Goal: Obtain resource: Download file/media

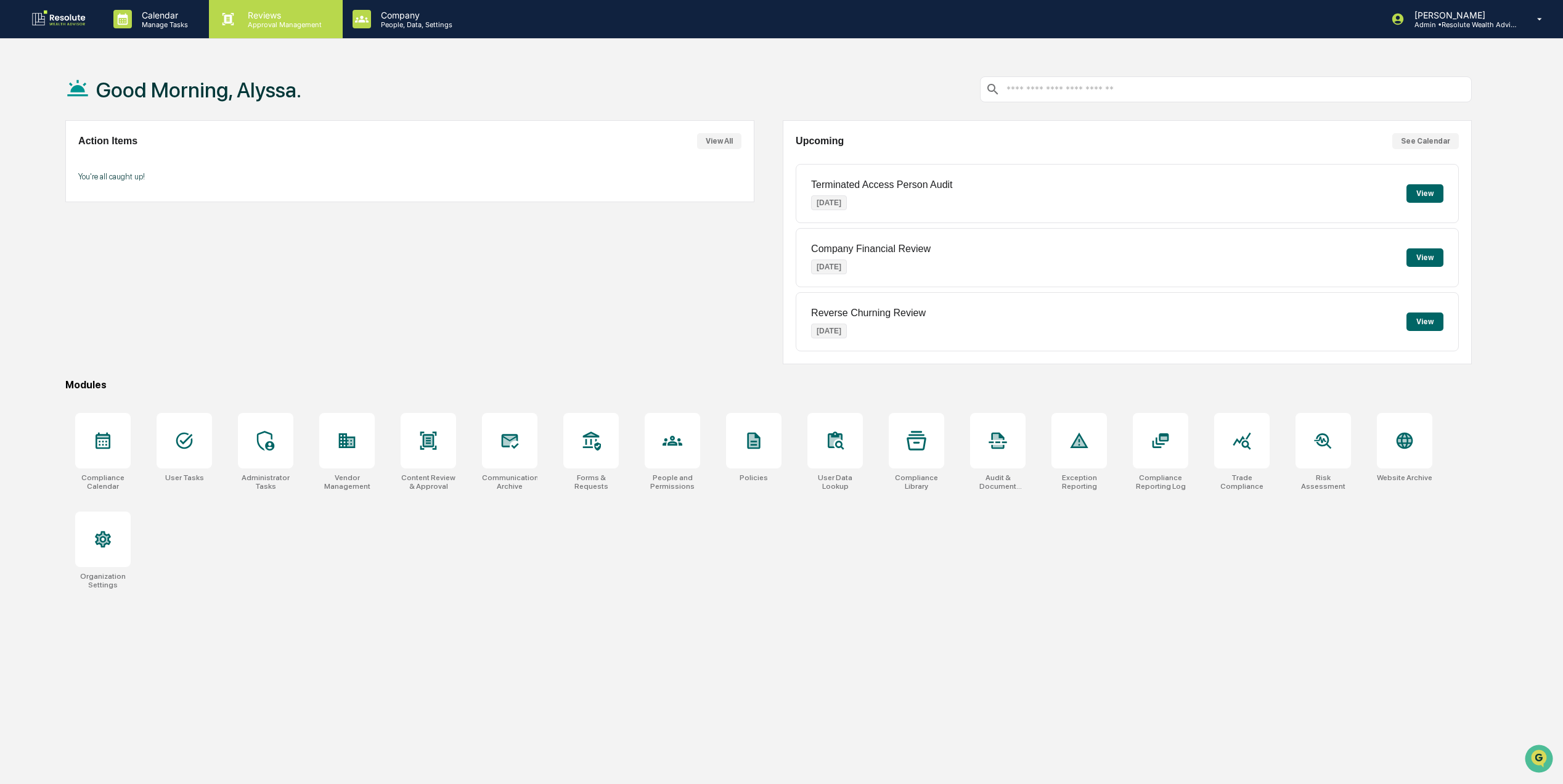
click at [240, 20] on p "Approval Management" at bounding box center [283, 25] width 90 height 9
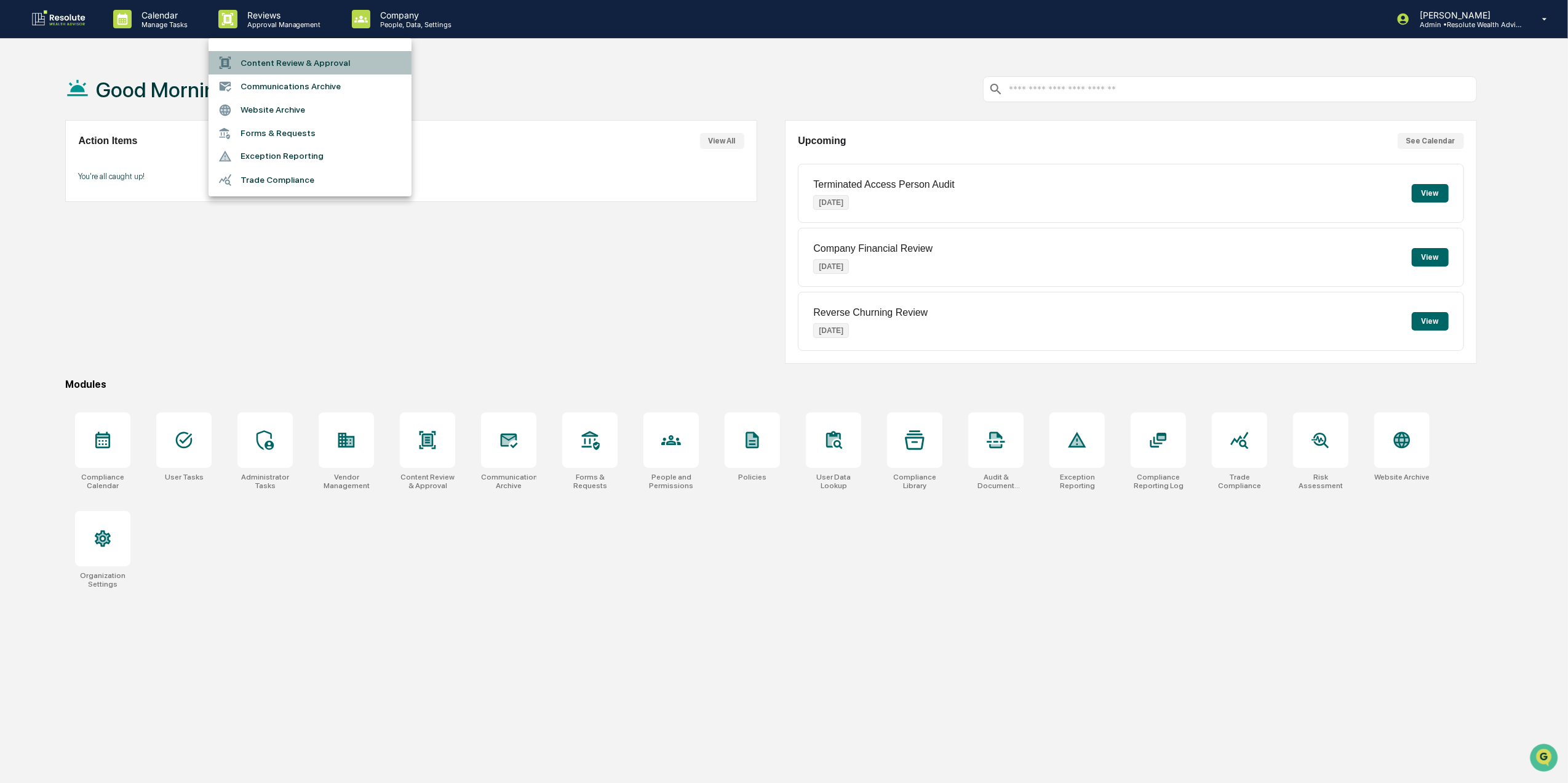
click at [300, 60] on li "Content Review & Approval" at bounding box center [310, 62] width 203 height 24
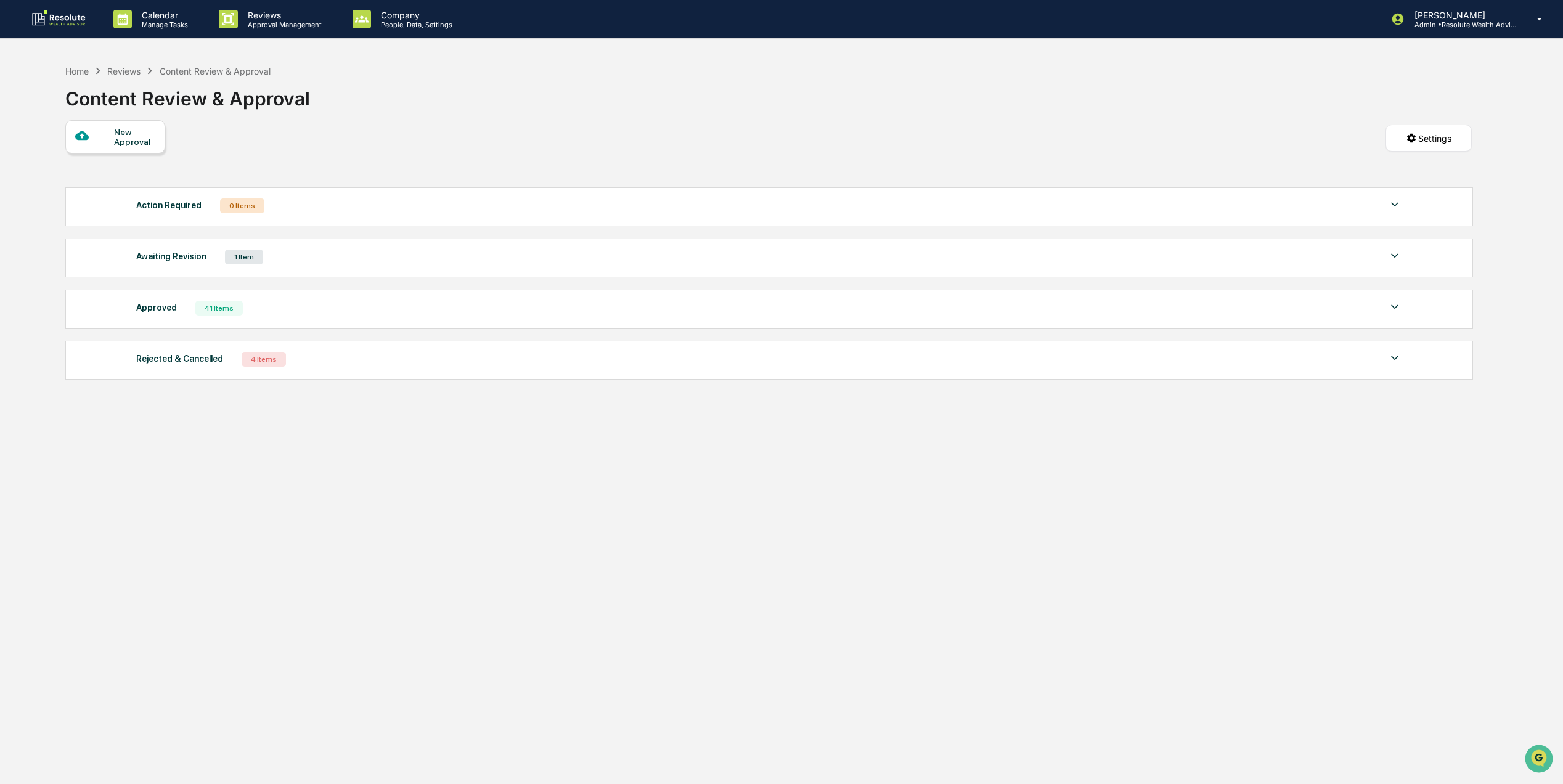
click at [269, 317] on div "Approved 41 Items" at bounding box center [769, 308] width 1266 height 17
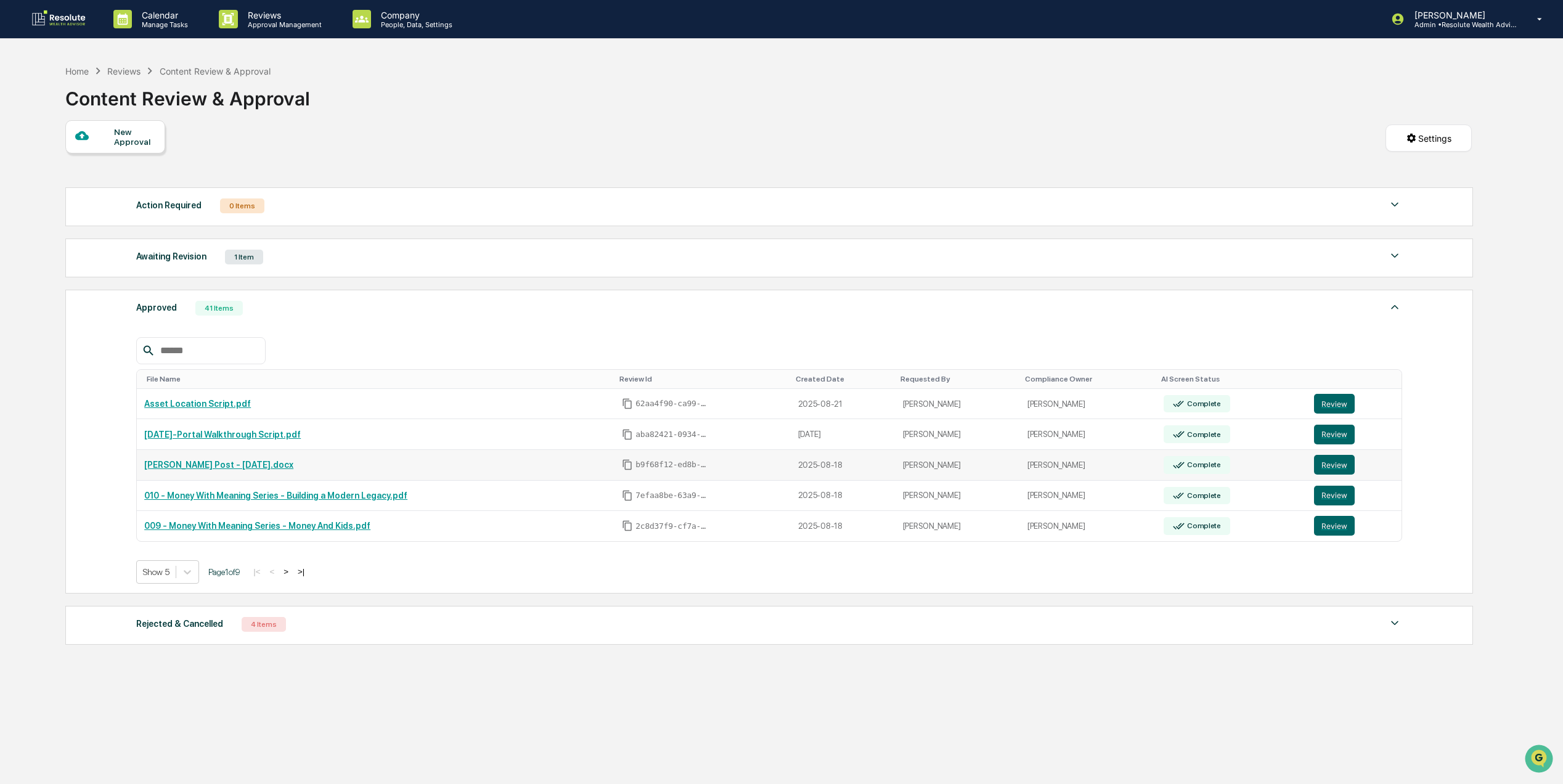
click at [230, 468] on link "[PERSON_NAME] Post - [DATE].docx" at bounding box center [219, 464] width 149 height 10
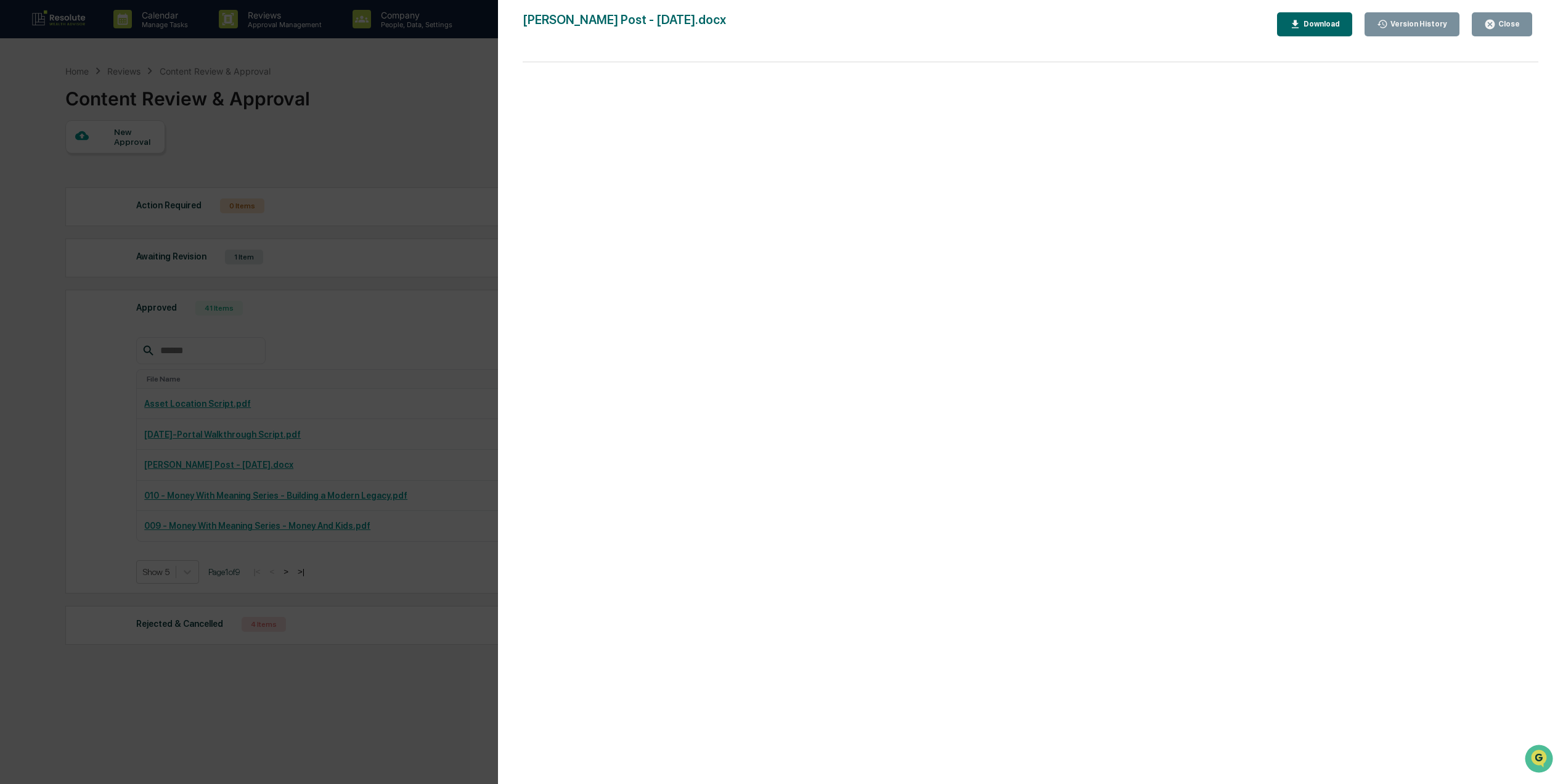
click at [1522, 23] on button "Close" at bounding box center [1502, 24] width 60 height 24
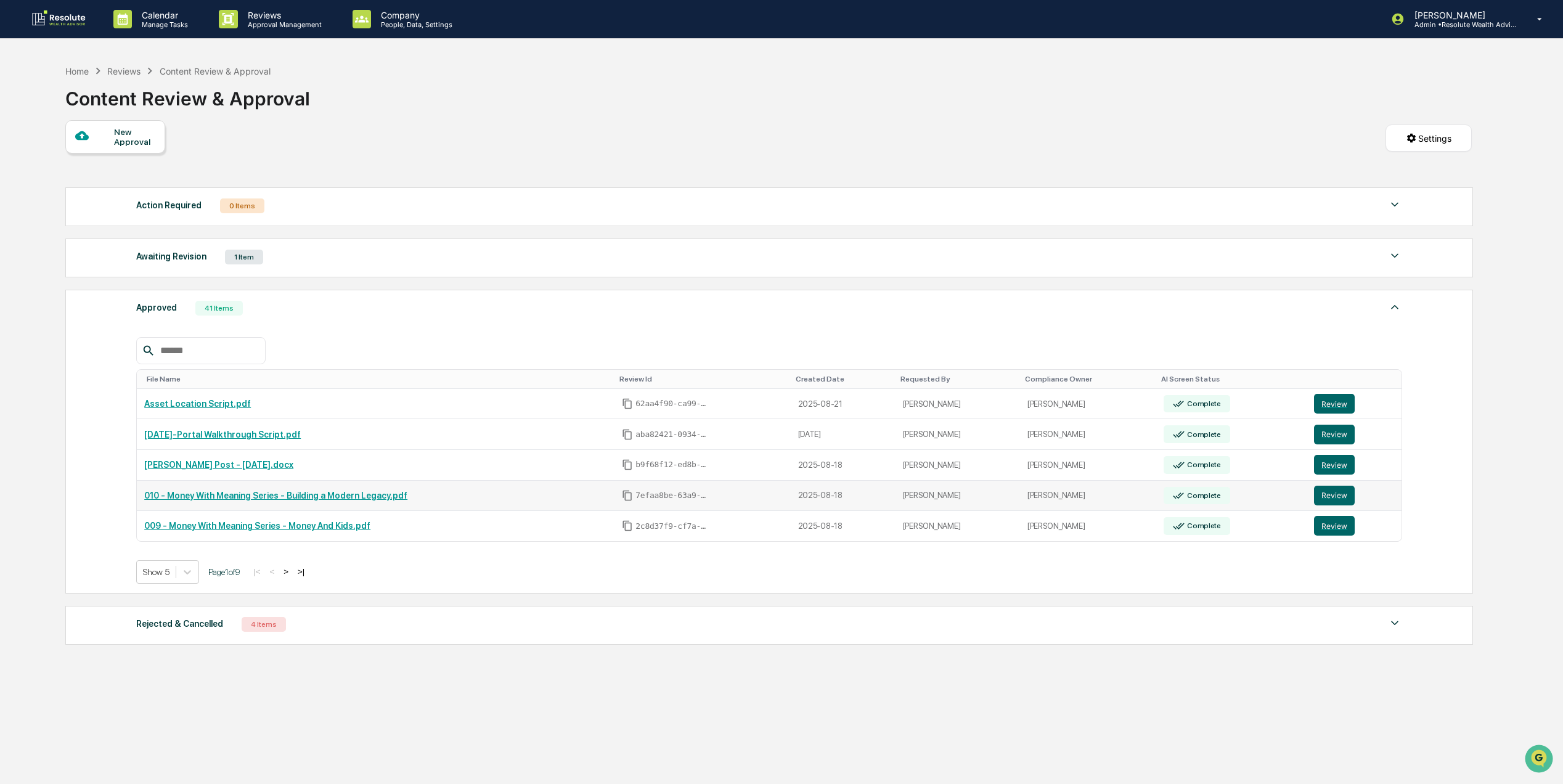
click at [218, 498] on link "010 - Money With Meaning Series - Building a Modern Legacy.pdf" at bounding box center [276, 495] width 263 height 10
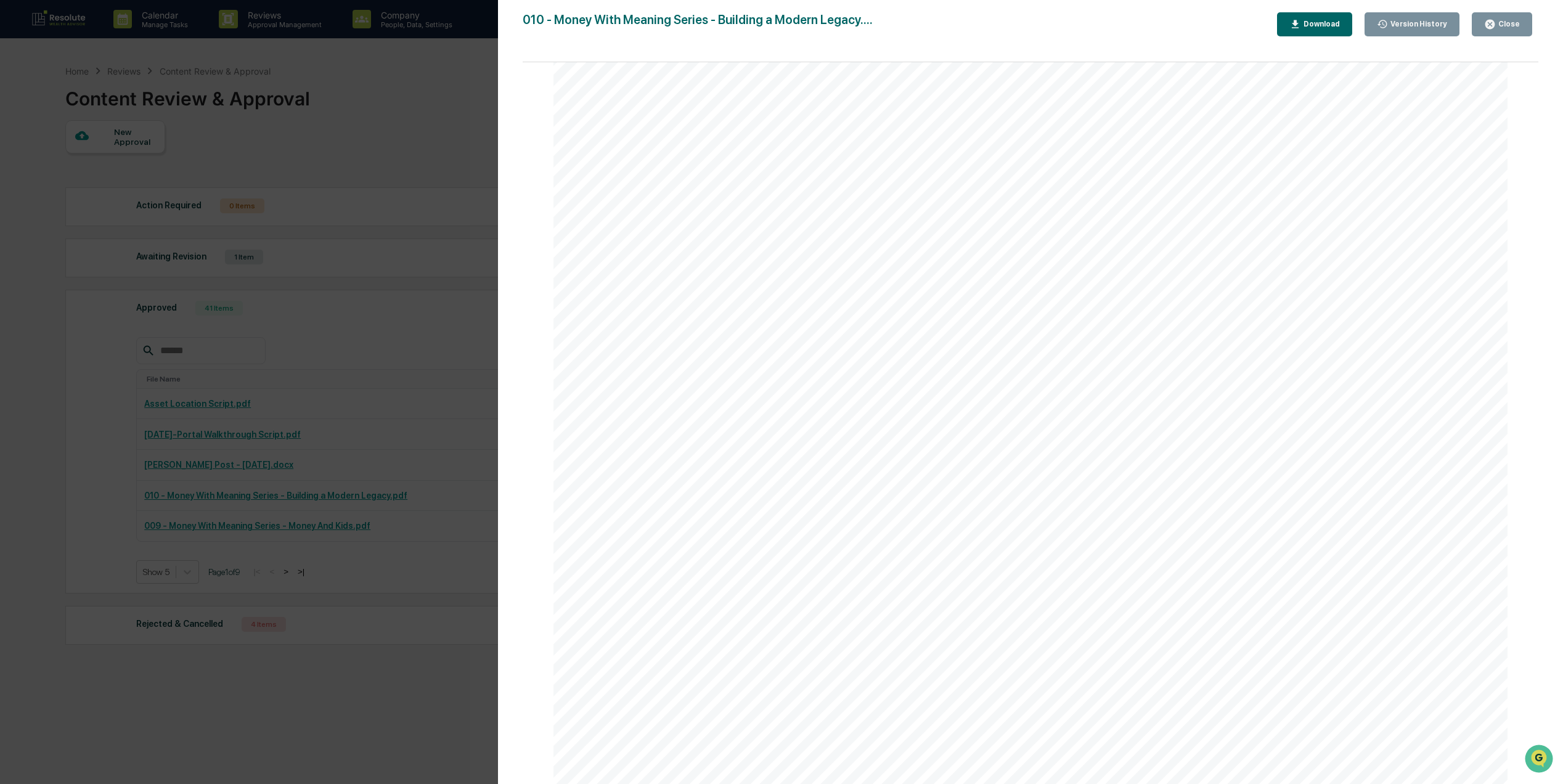
scroll to position [1817, 0]
click at [1495, 22] on icon "button" at bounding box center [1490, 24] width 10 height 10
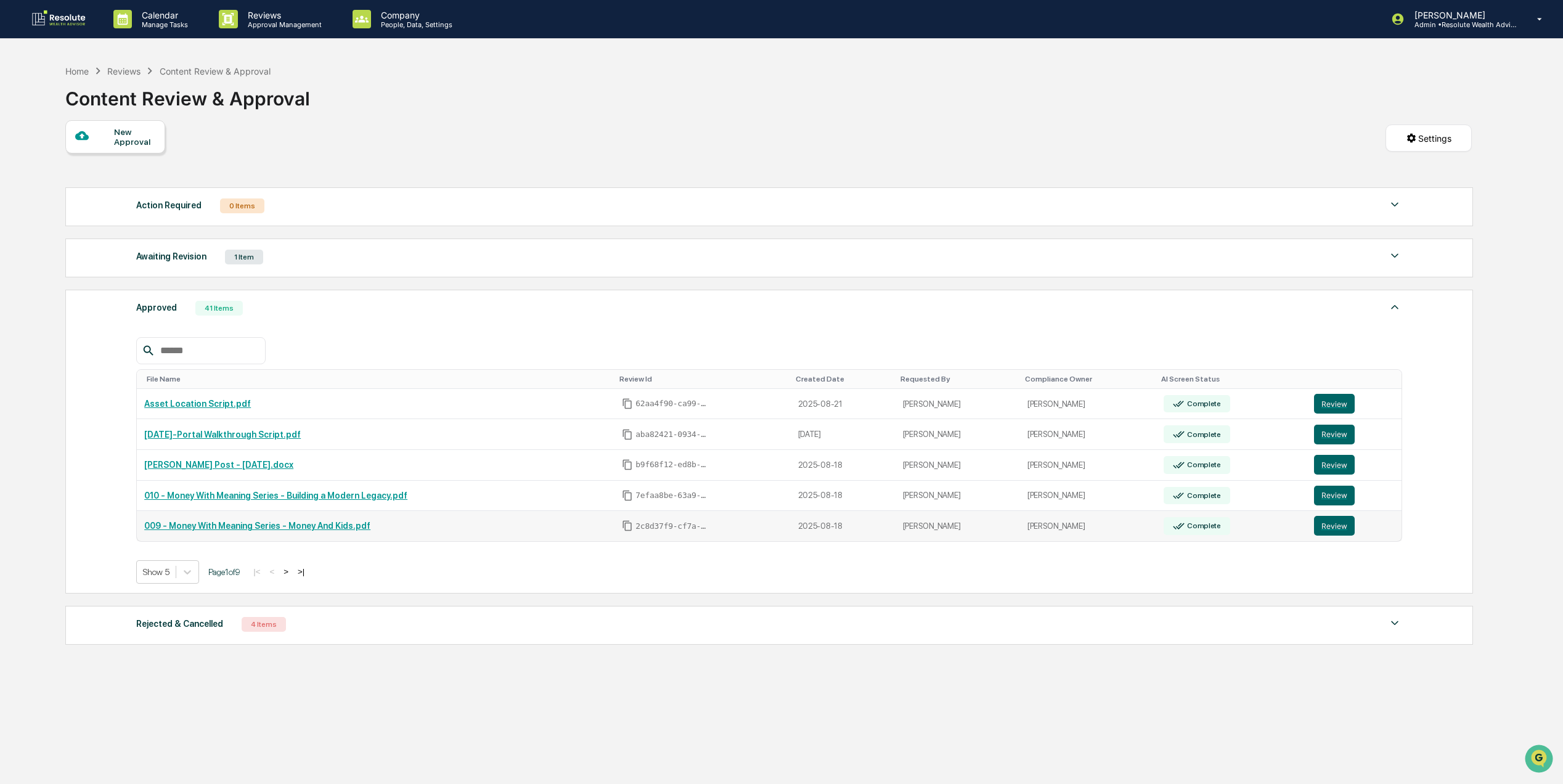
click at [306, 531] on link "009 - Money With Meaning Series - Money And Kids.pdf" at bounding box center [257, 525] width 226 height 10
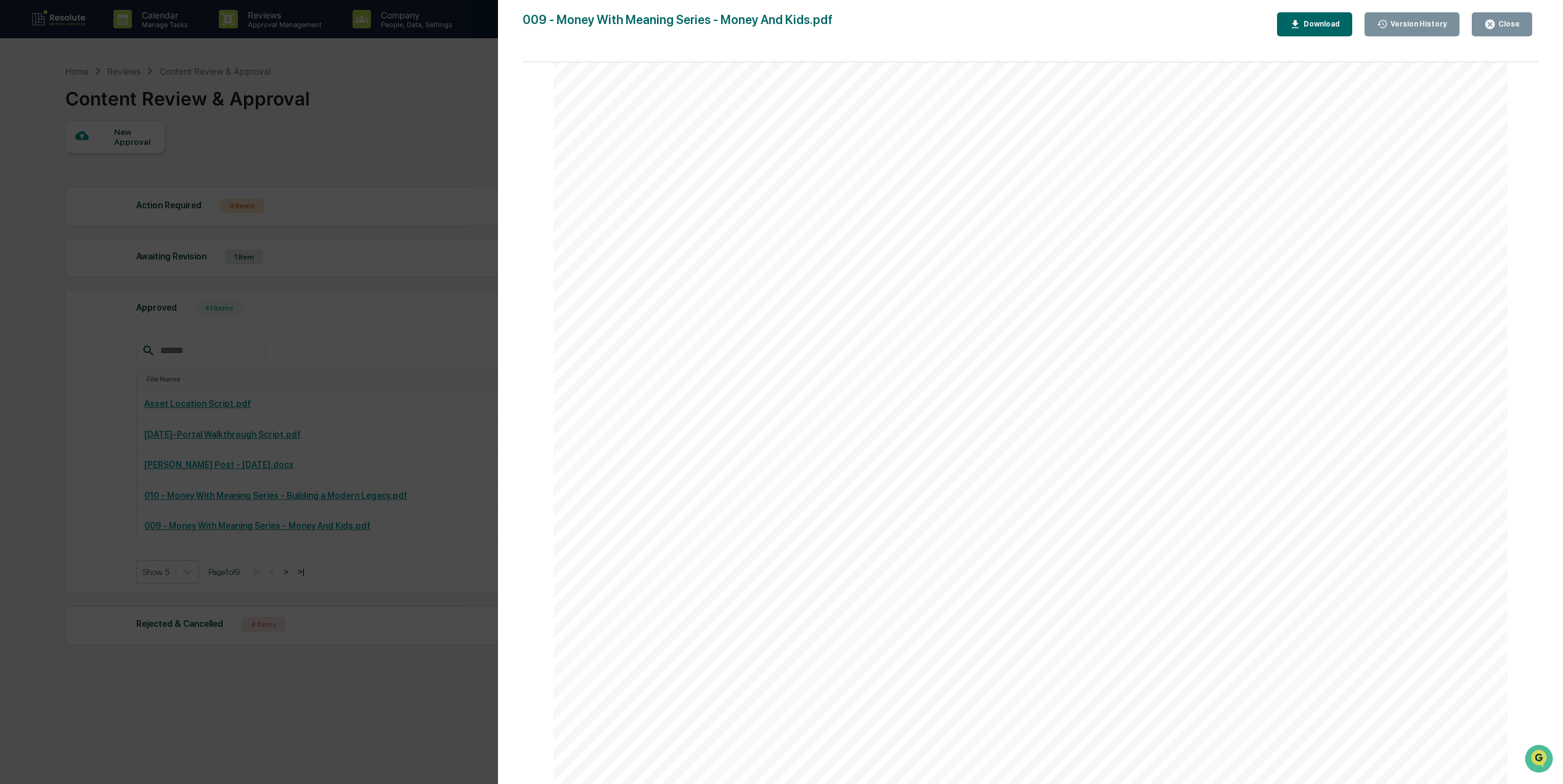
click at [1522, 18] on button "Close" at bounding box center [1502, 24] width 60 height 24
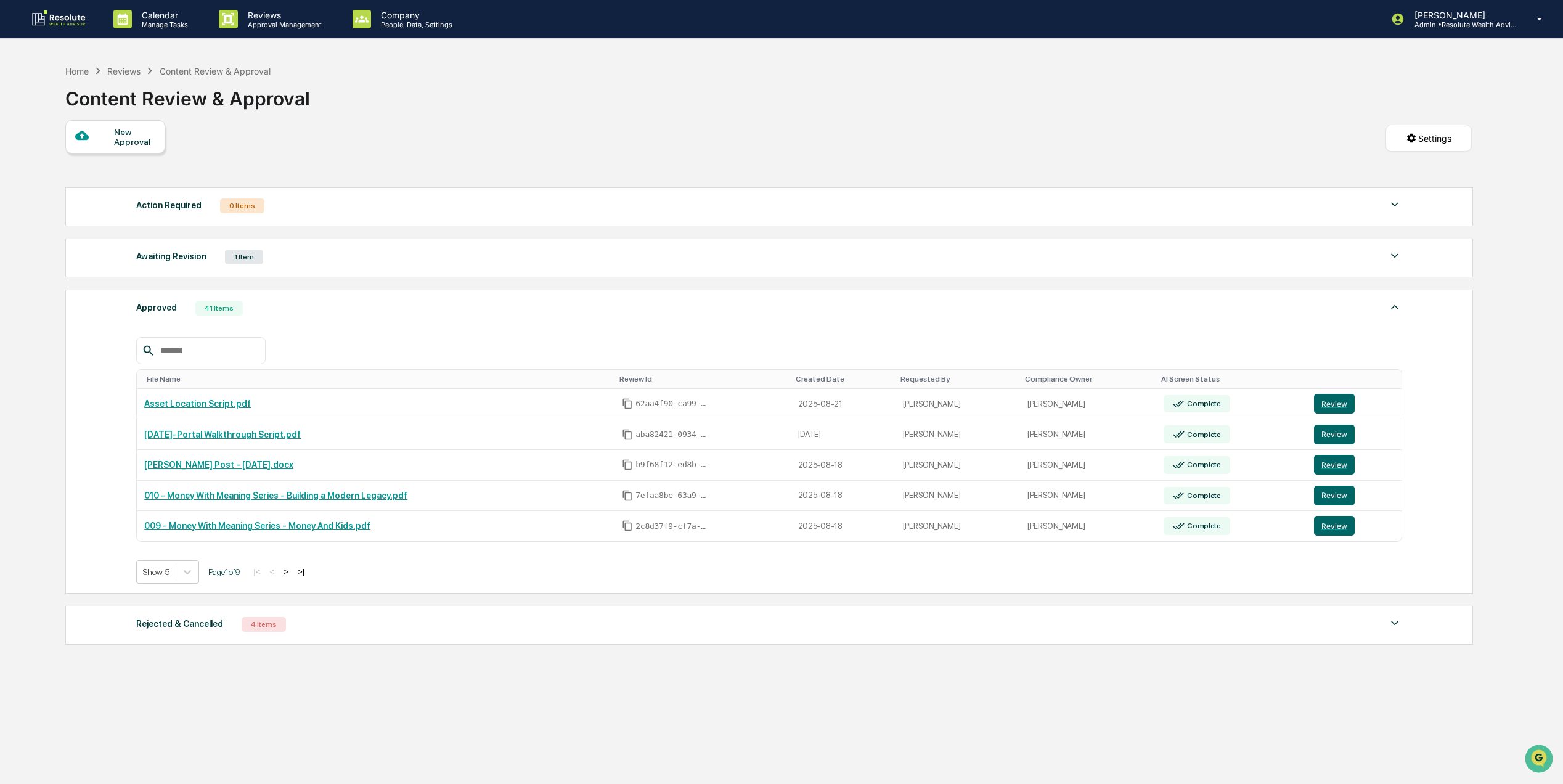
click at [292, 577] on button ">" at bounding box center [286, 571] width 12 height 10
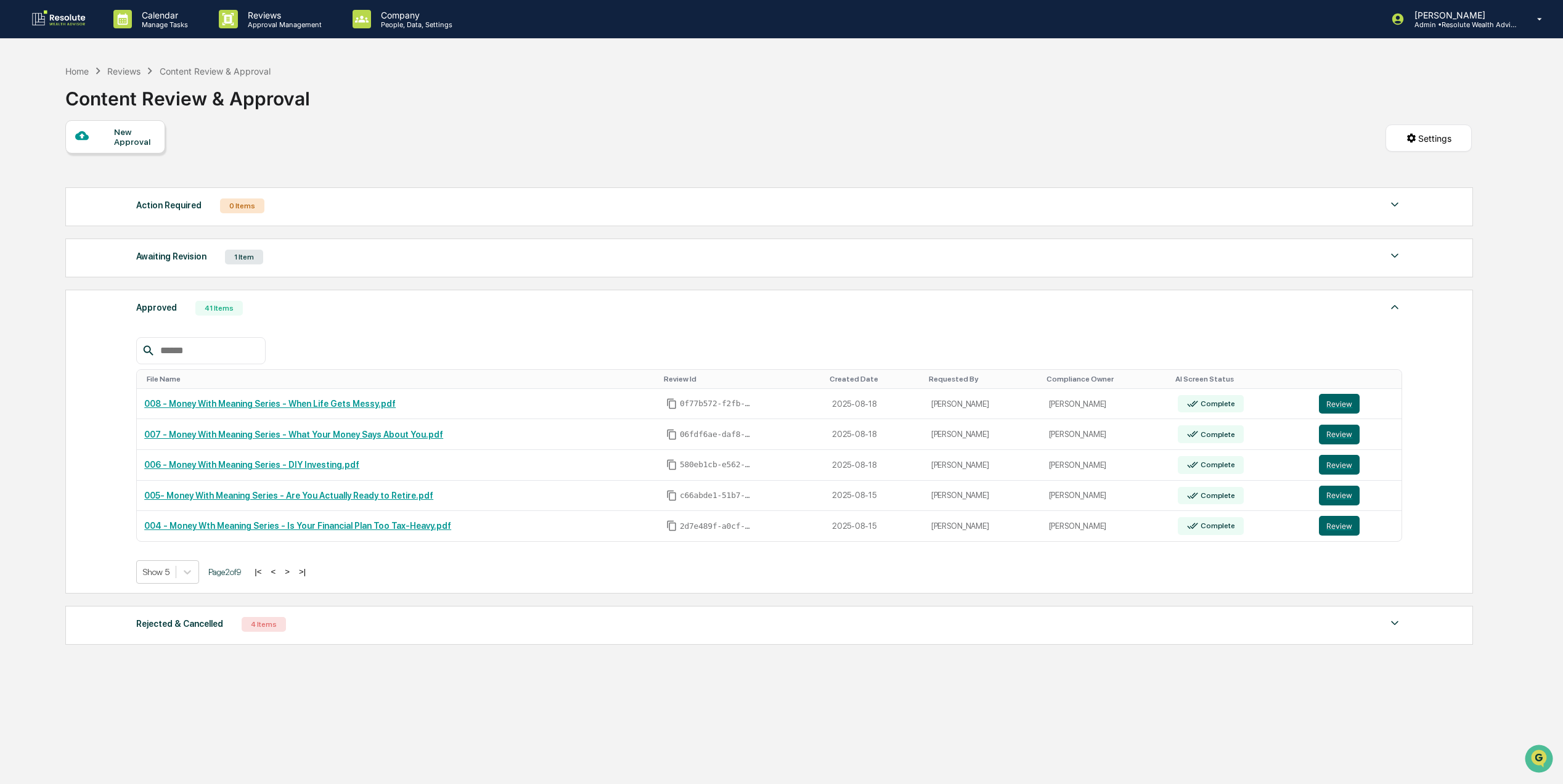
click at [290, 577] on button ">" at bounding box center [286, 571] width 12 height 10
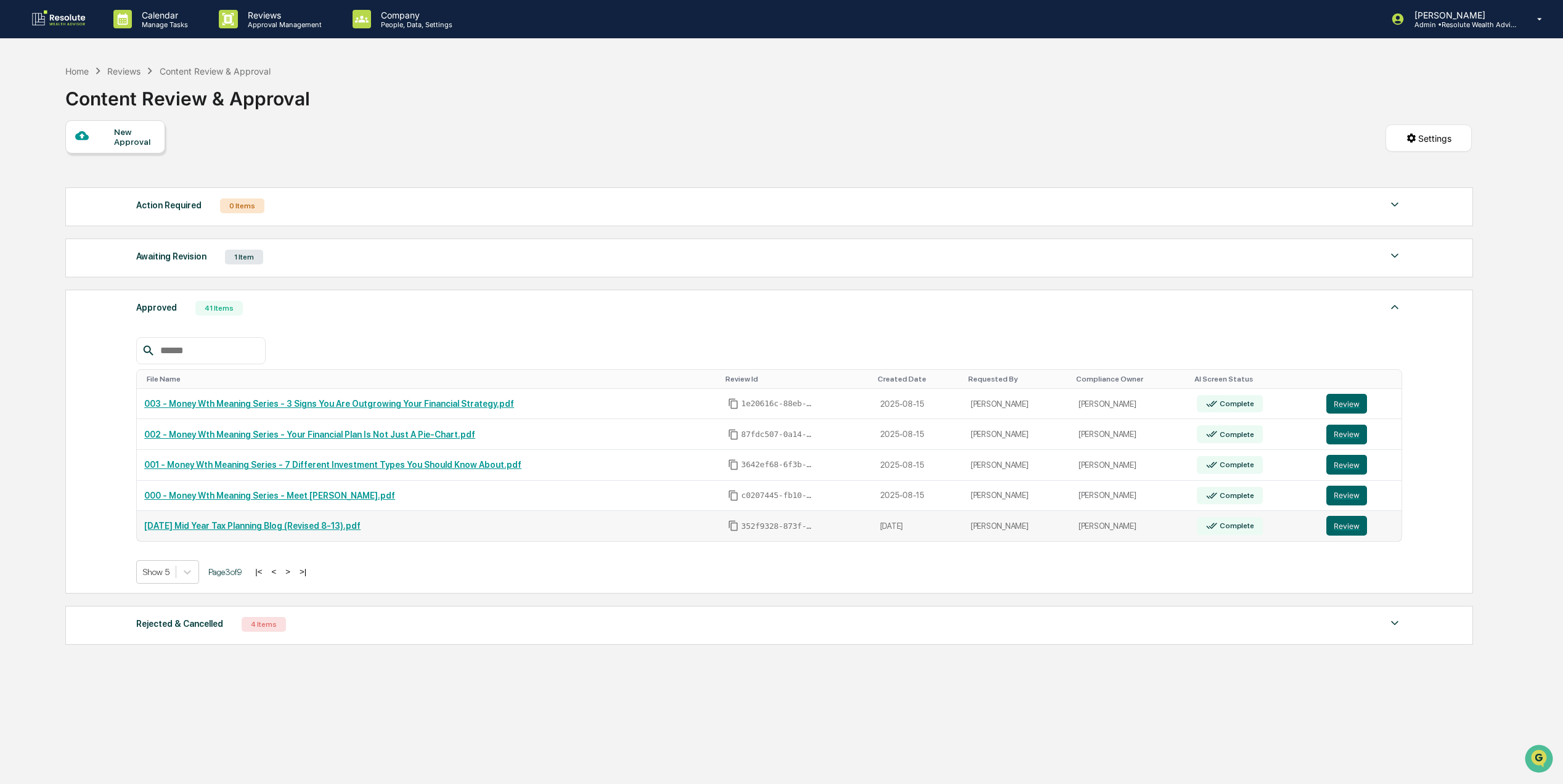
click at [300, 531] on link "[DATE] Mid Year Tax Planning Blog (Revised 8-13).pdf" at bounding box center [253, 525] width 216 height 10
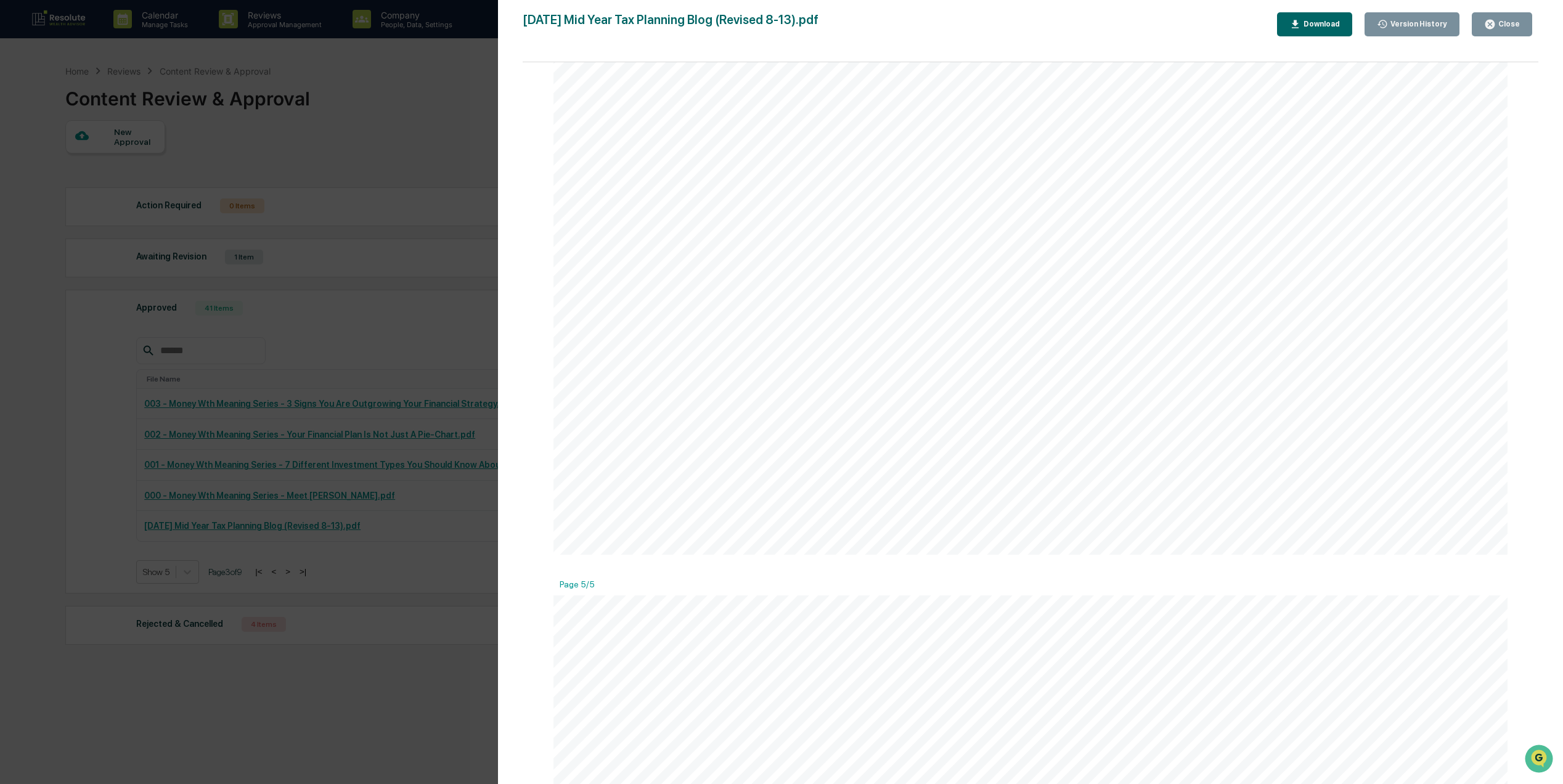
scroll to position [5644, 0]
click at [1499, 20] on div "Close" at bounding box center [1508, 24] width 24 height 9
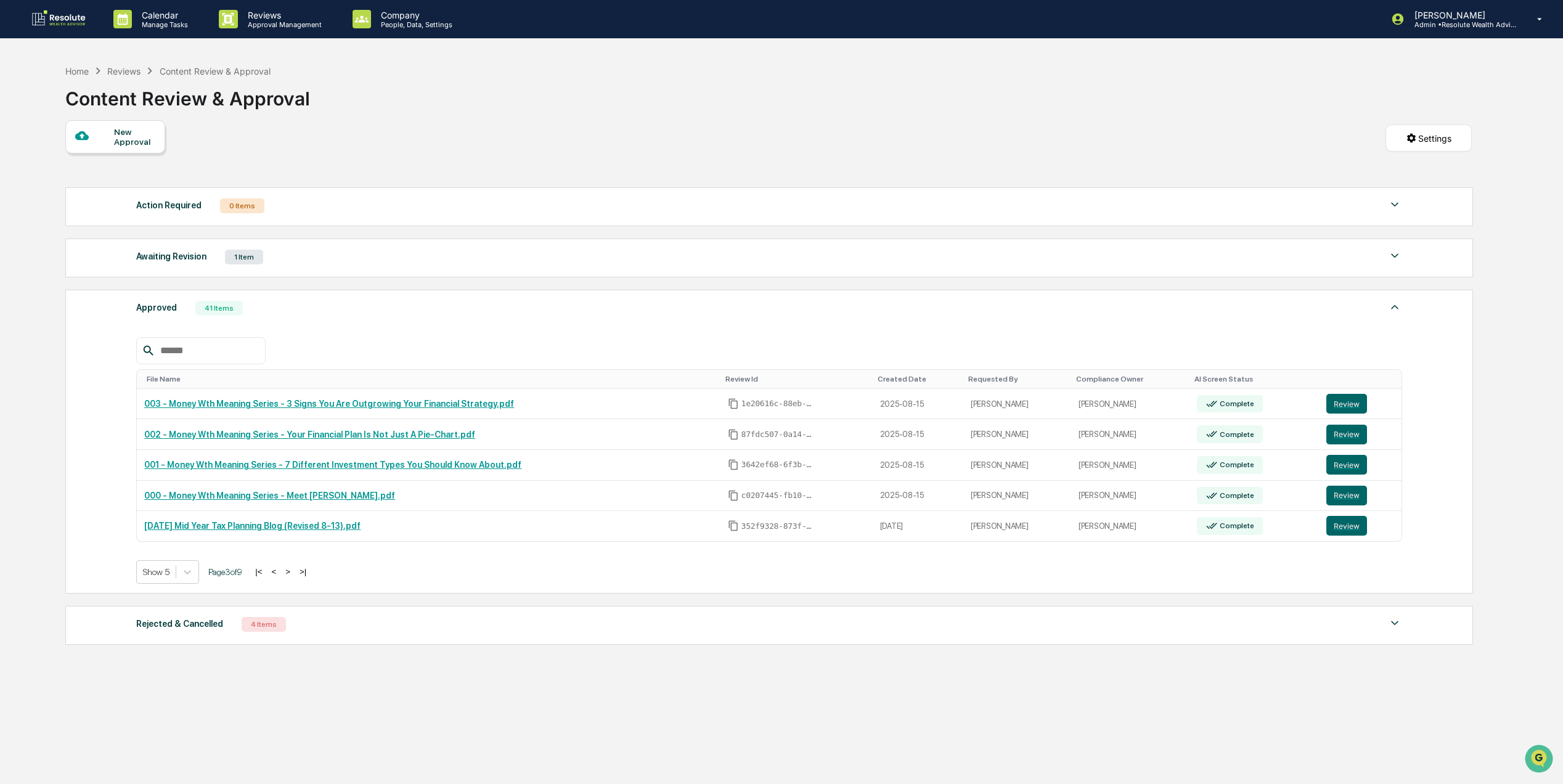
click at [291, 577] on button ">" at bounding box center [287, 571] width 12 height 10
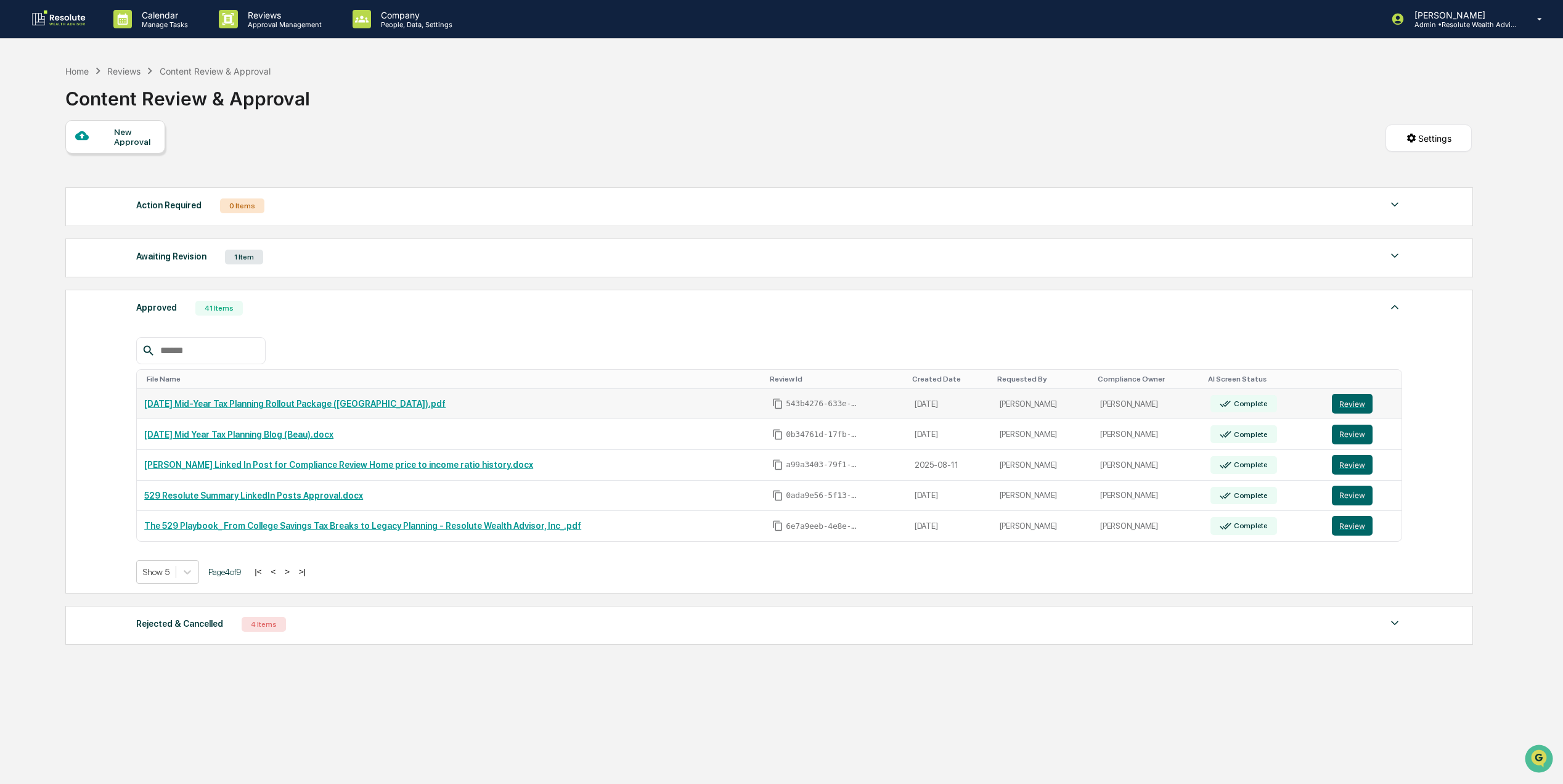
click at [297, 404] on td "[DATE] Mid-Year Tax Planning Rollout Package ([GEOGRAPHIC_DATA]).pdf" at bounding box center [451, 404] width 628 height 31
click at [297, 409] on link "[DATE] Mid-Year Tax Planning Rollout Package ([GEOGRAPHIC_DATA]).pdf" at bounding box center [295, 403] width 301 height 10
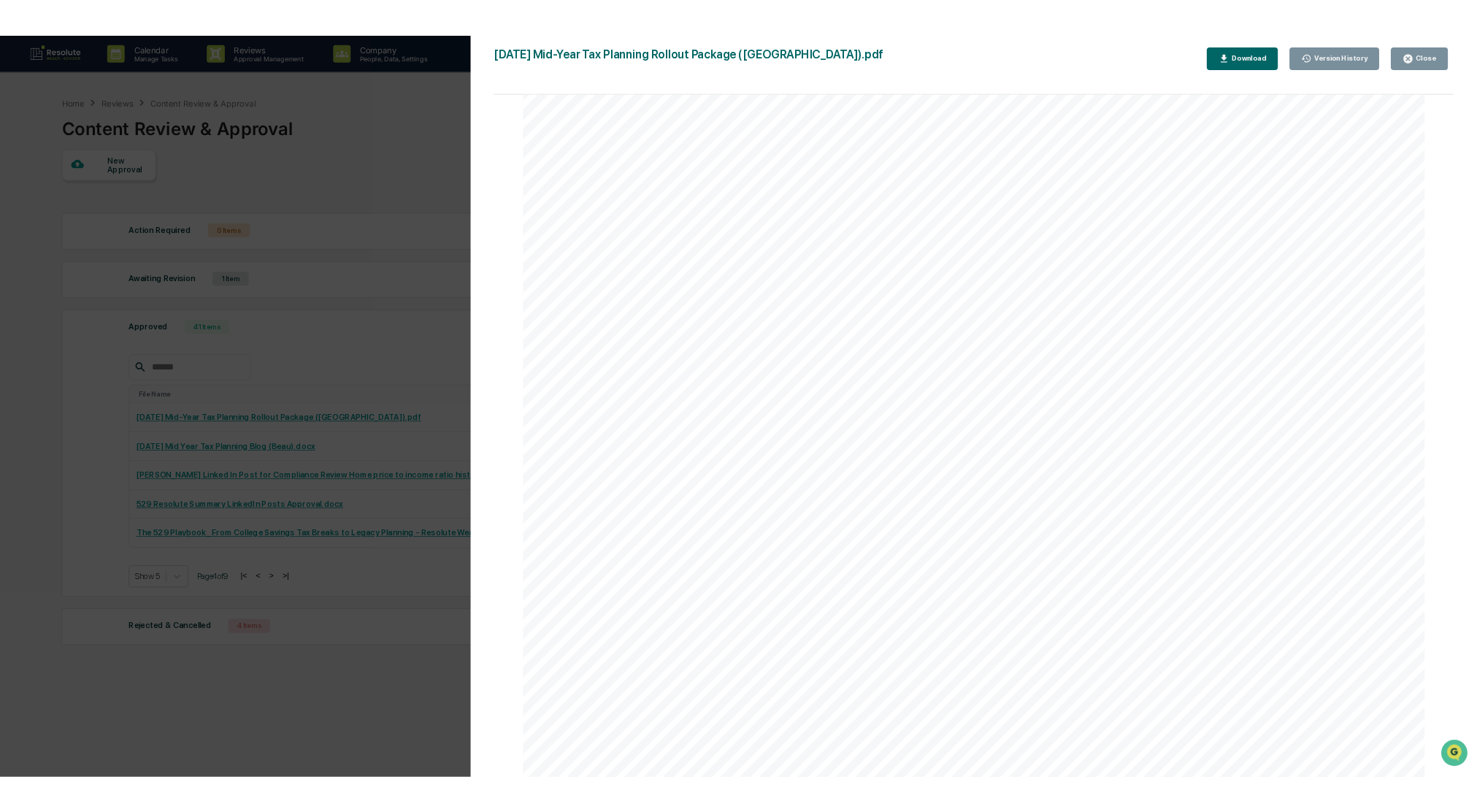
scroll to position [3663, 0]
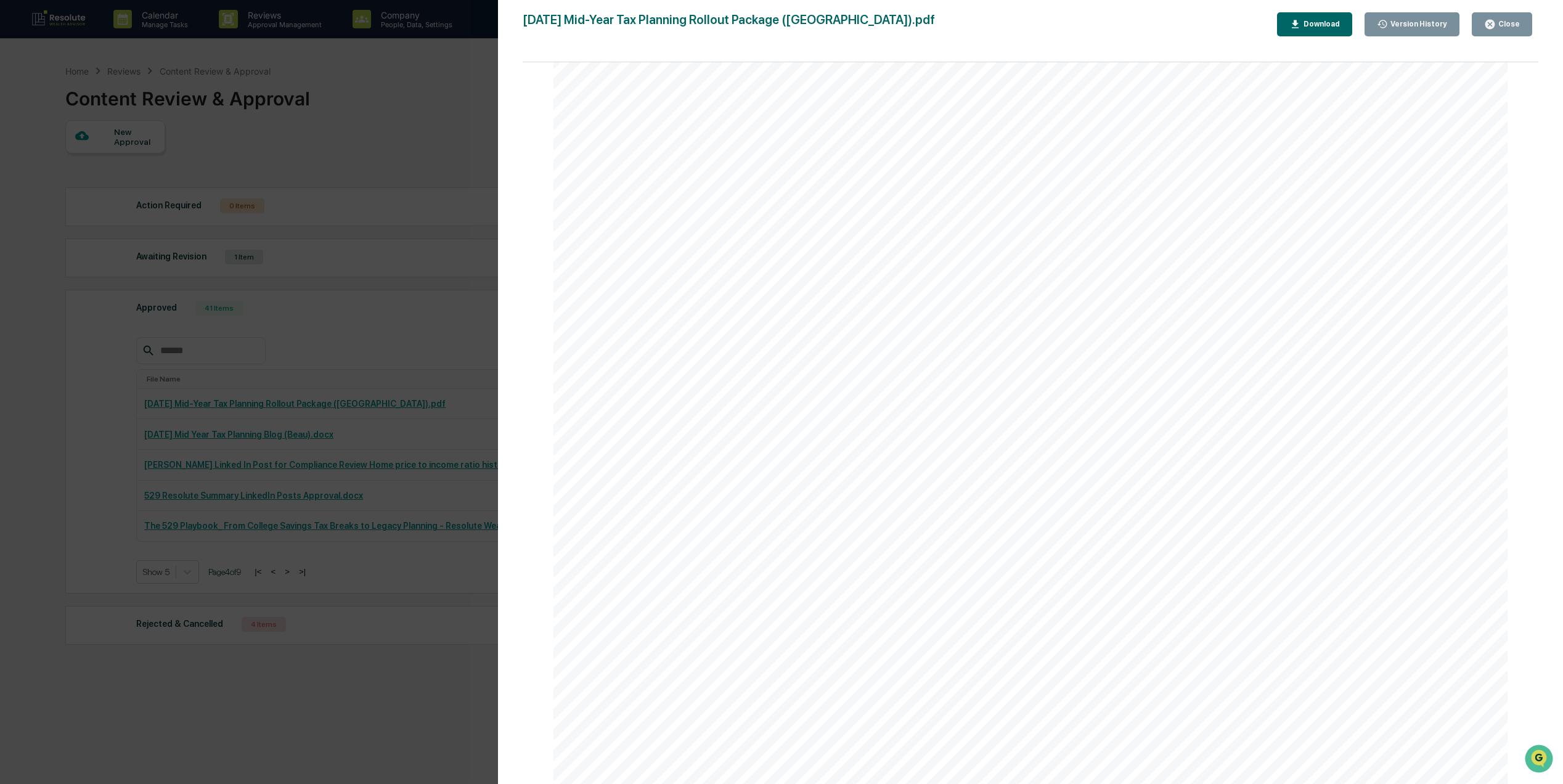
click at [1507, 29] on div "Close" at bounding box center [1502, 24] width 36 height 11
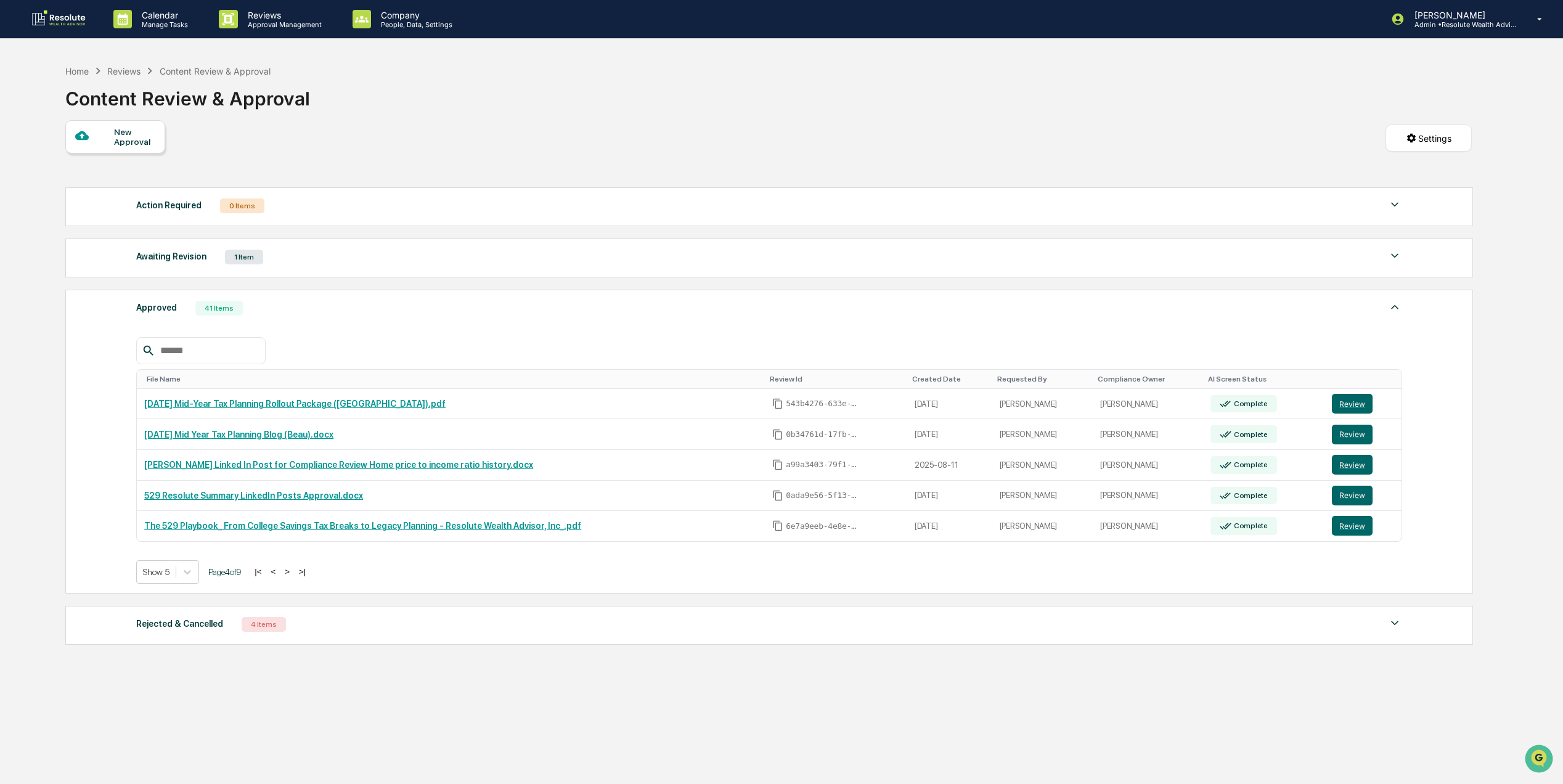
click at [304, 577] on button ">|" at bounding box center [302, 571] width 14 height 10
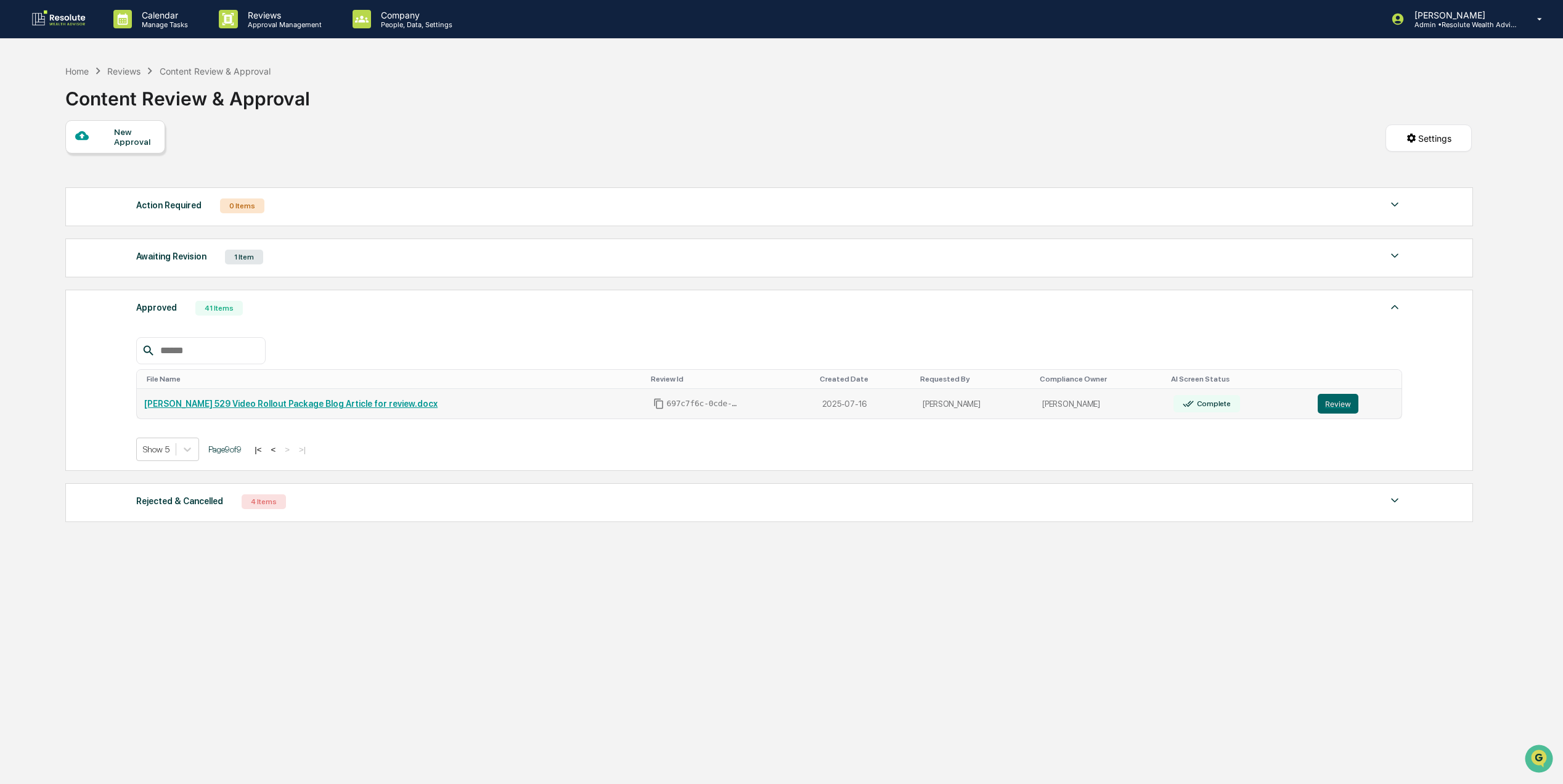
click at [313, 407] on link "[PERSON_NAME] 529 Video Rollout Package Blog Article for review.docx" at bounding box center [291, 403] width 294 height 10
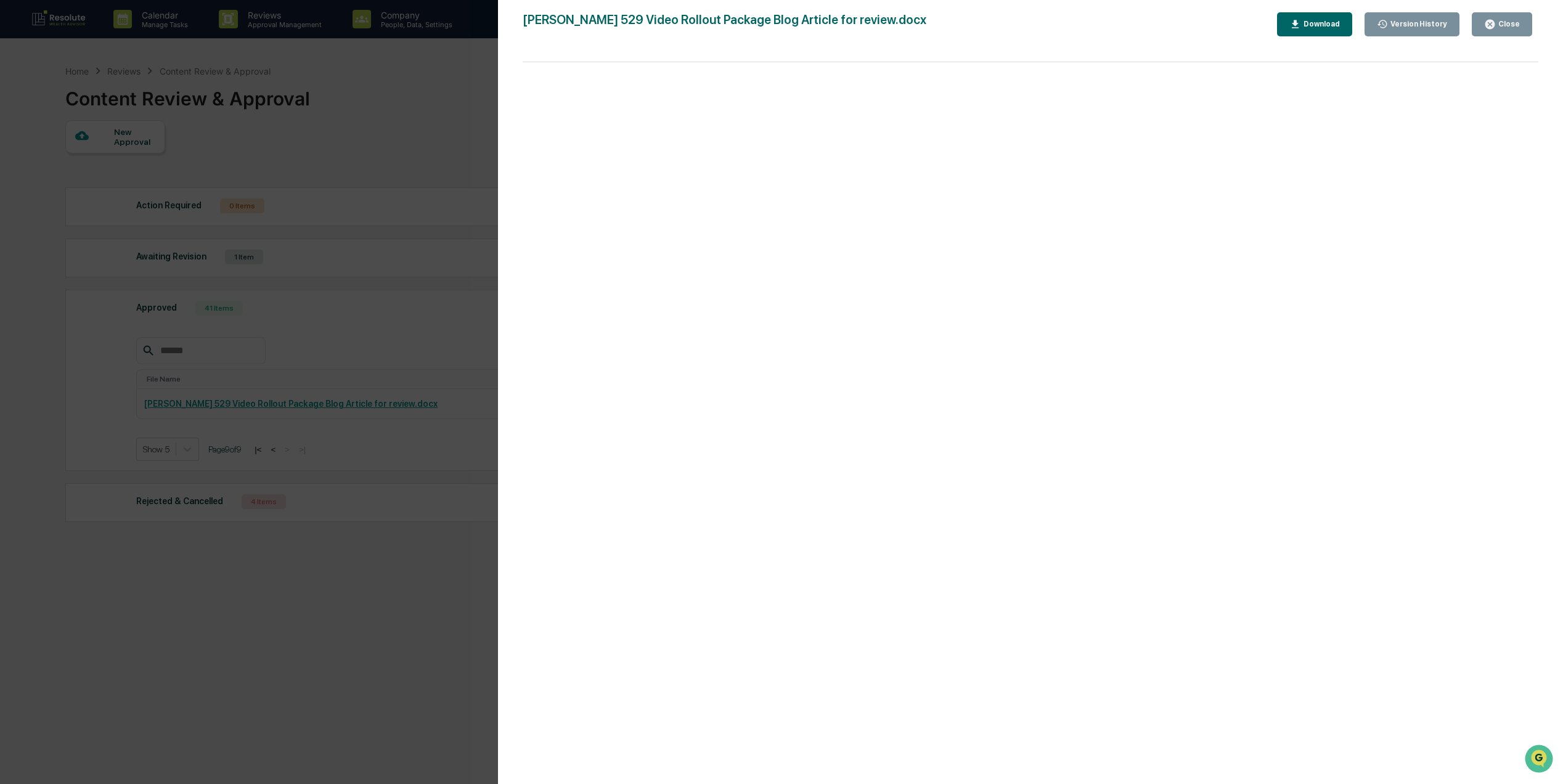
click at [1503, 27] on div "Close" at bounding box center [1508, 24] width 24 height 9
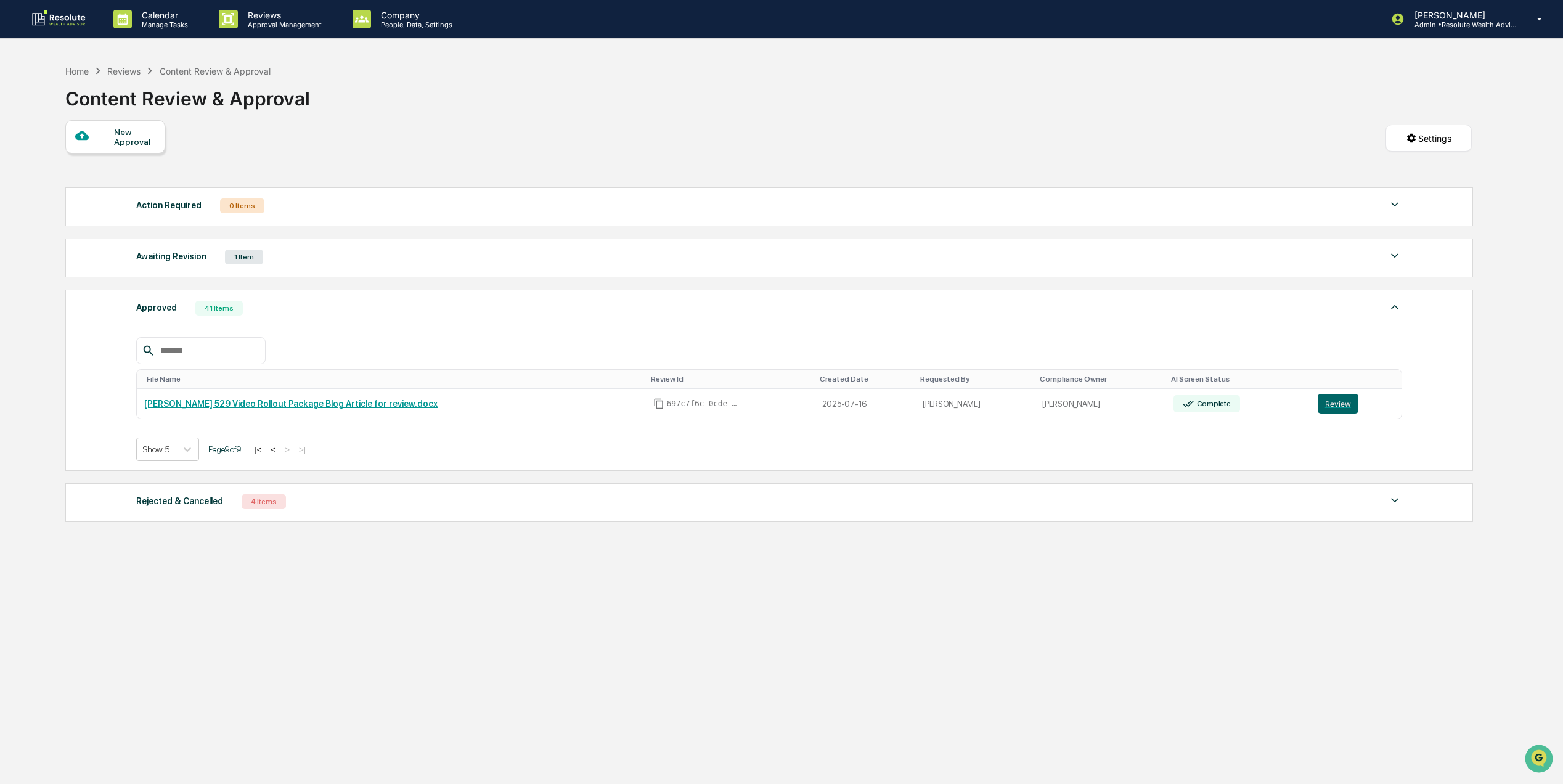
click at [279, 455] on button "<" at bounding box center [272, 449] width 12 height 10
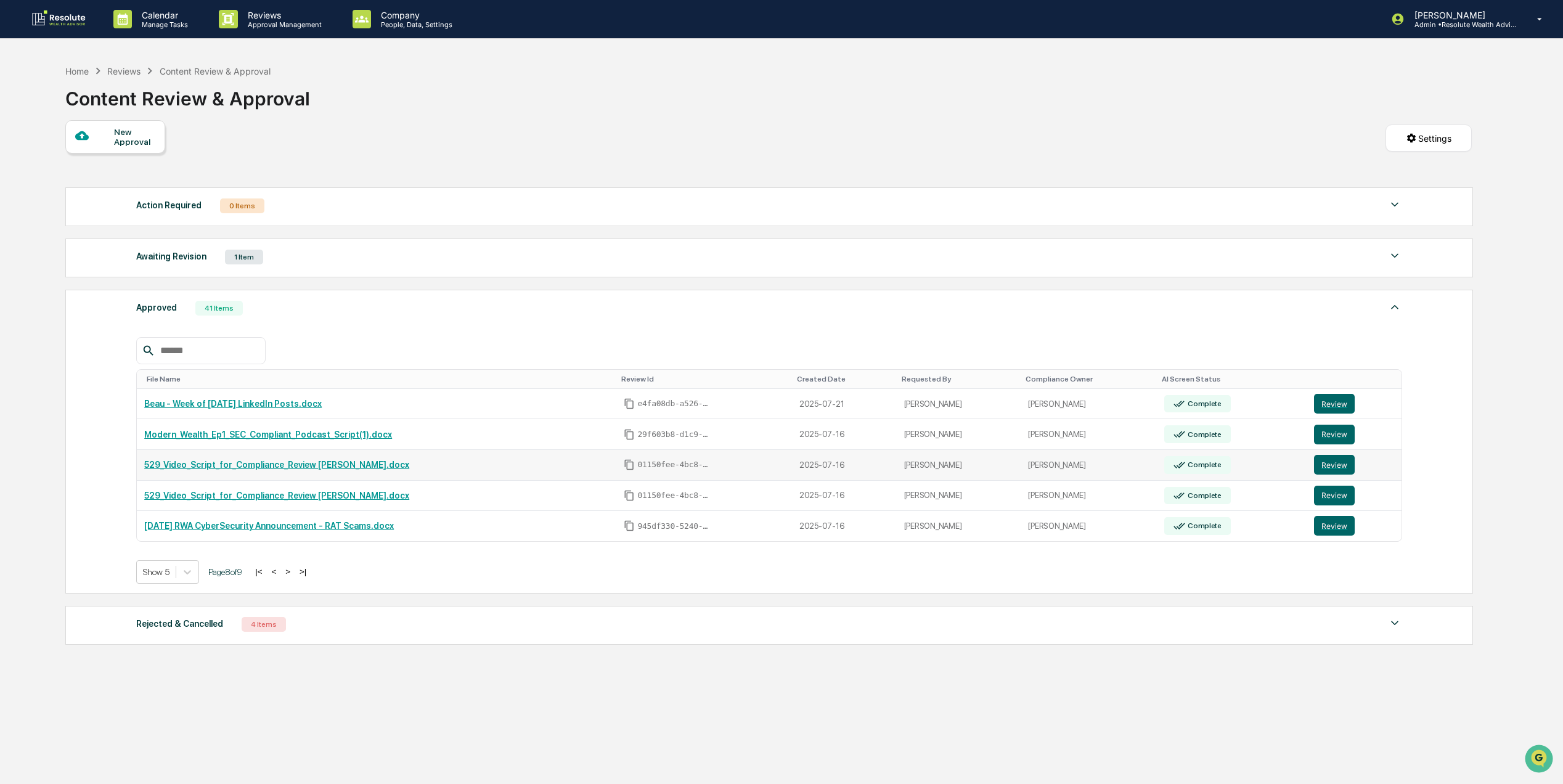
click at [297, 470] on link "529_Video_Script_for_Compliance_Review [PERSON_NAME].docx" at bounding box center [277, 464] width 265 height 10
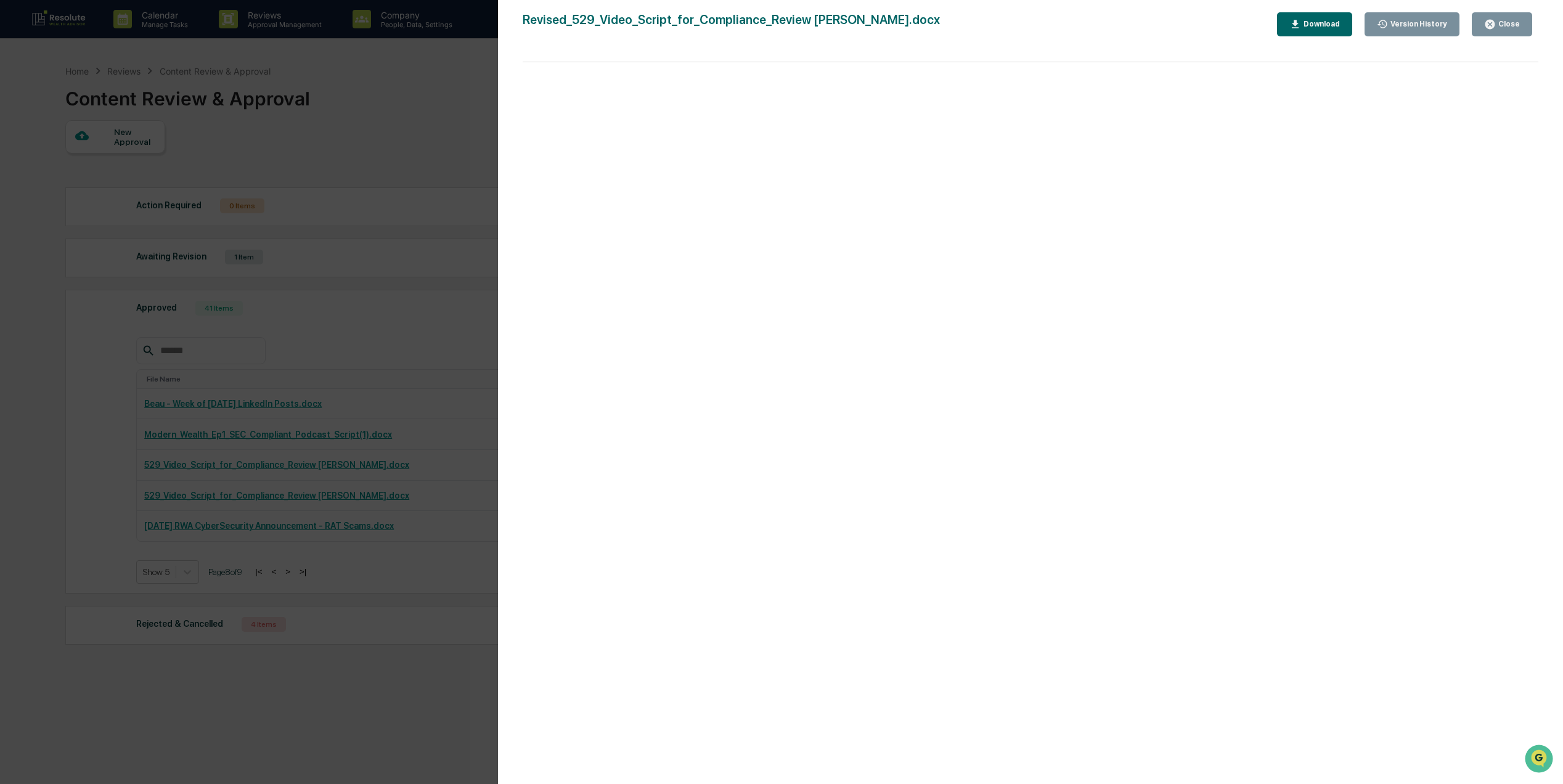
click at [1505, 25] on div "Close" at bounding box center [1508, 24] width 24 height 9
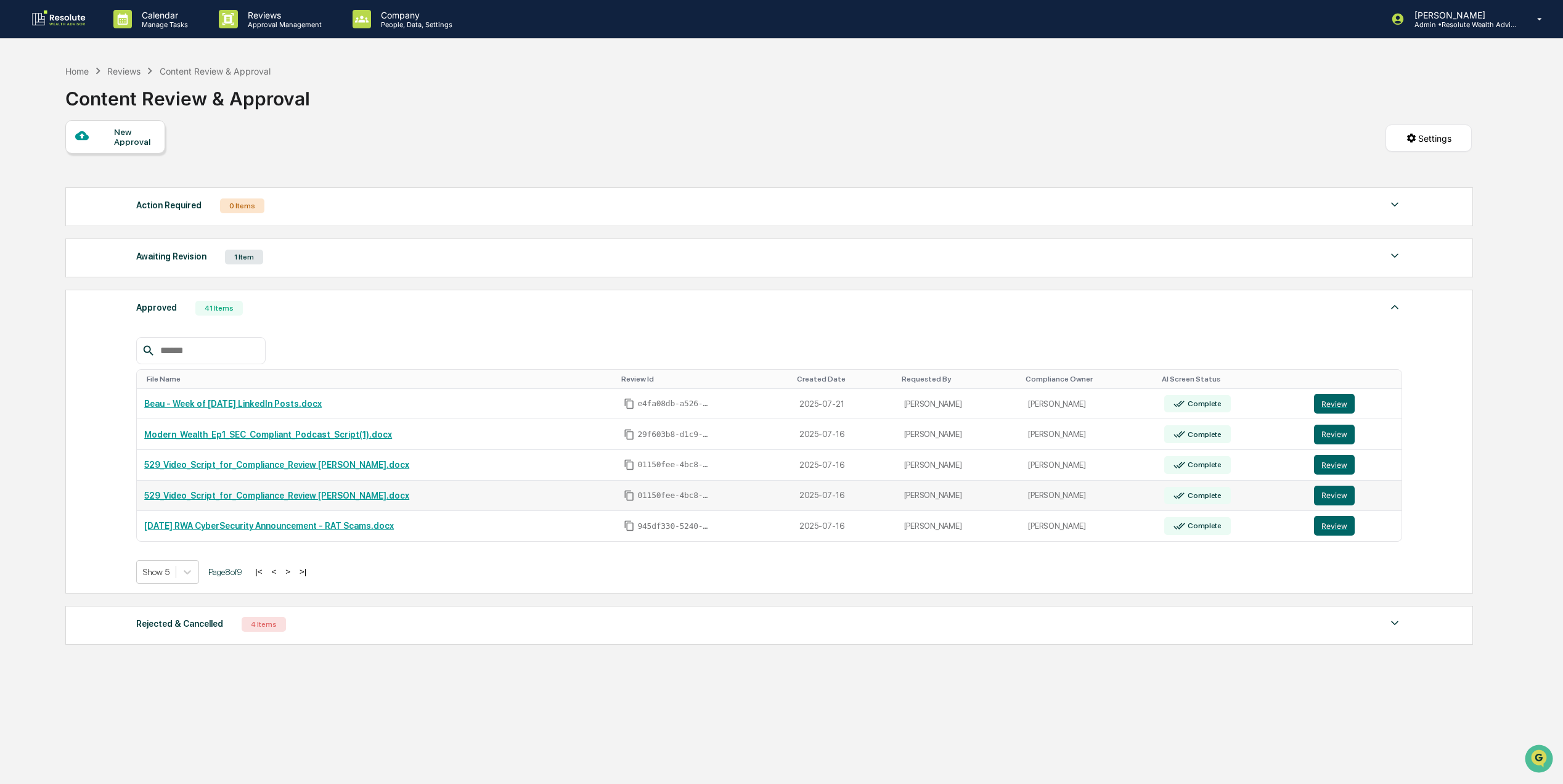
click at [255, 500] on link "529_Video_Script_for_Compliance_Review [PERSON_NAME].docx" at bounding box center [277, 495] width 265 height 10
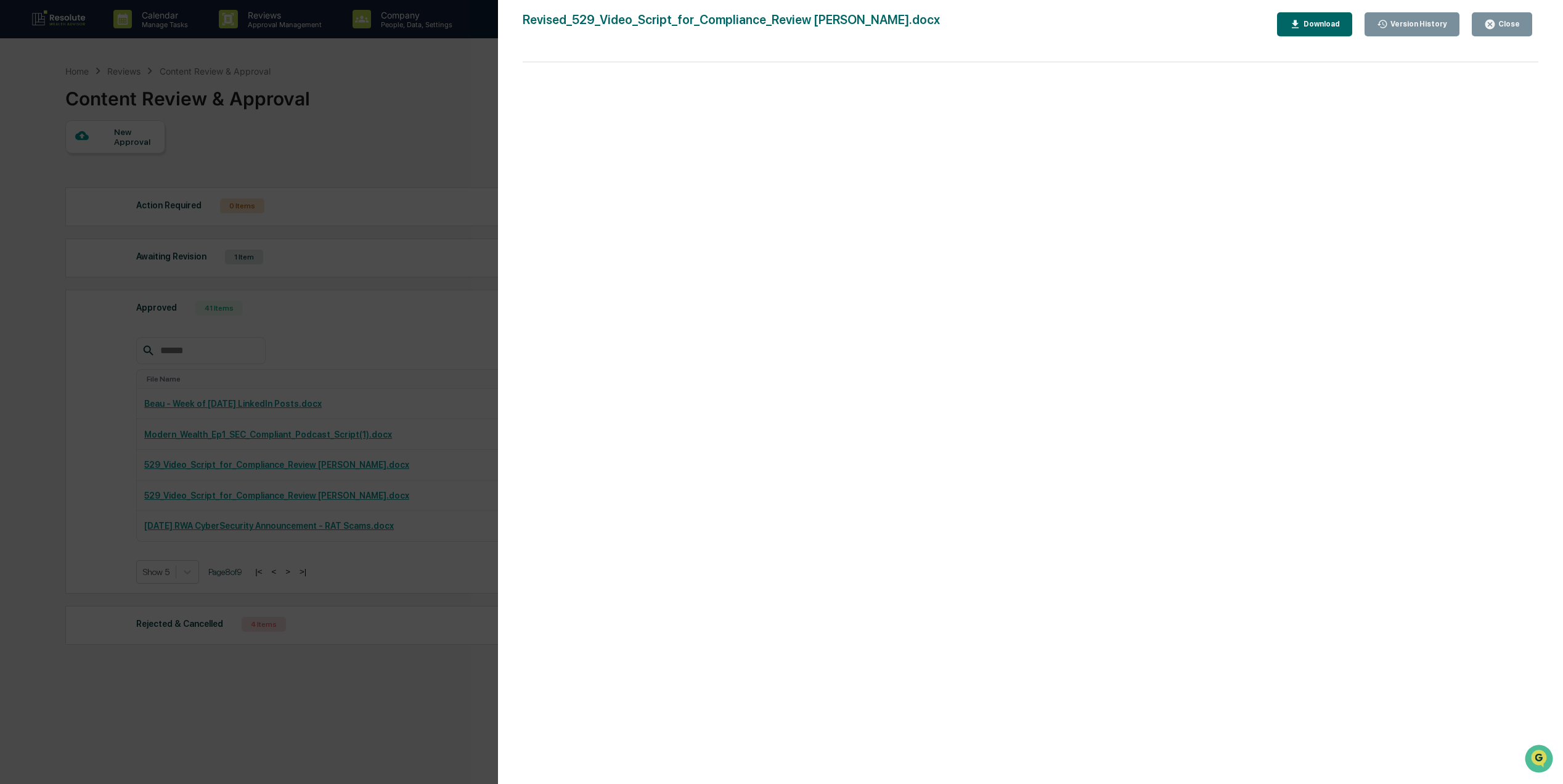
click at [1502, 23] on div "Close" at bounding box center [1508, 24] width 24 height 9
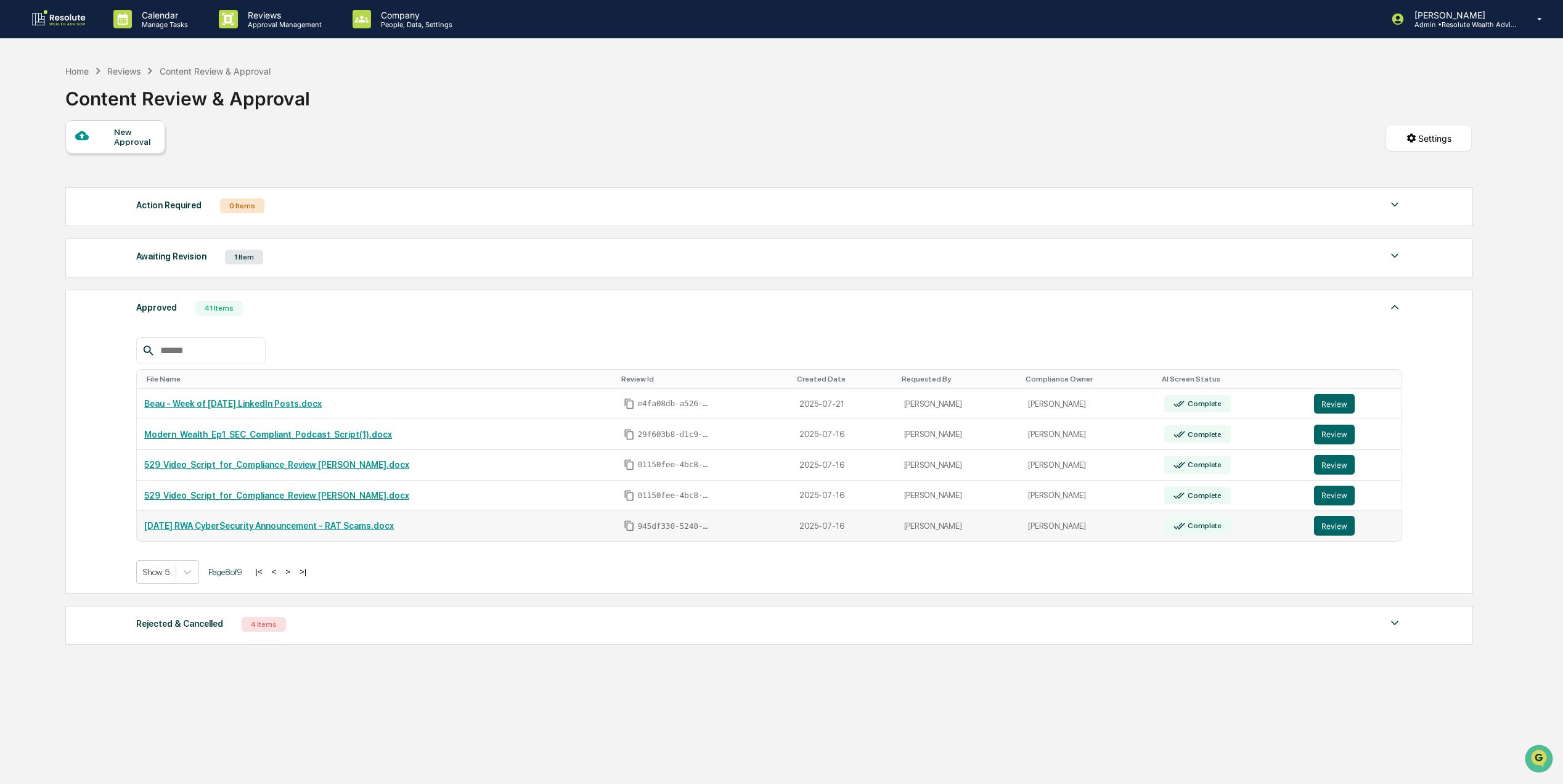
click at [227, 531] on link "[DATE] RWA CyberSecurity Announcement - RAT Scams.docx" at bounding box center [269, 525] width 250 height 10
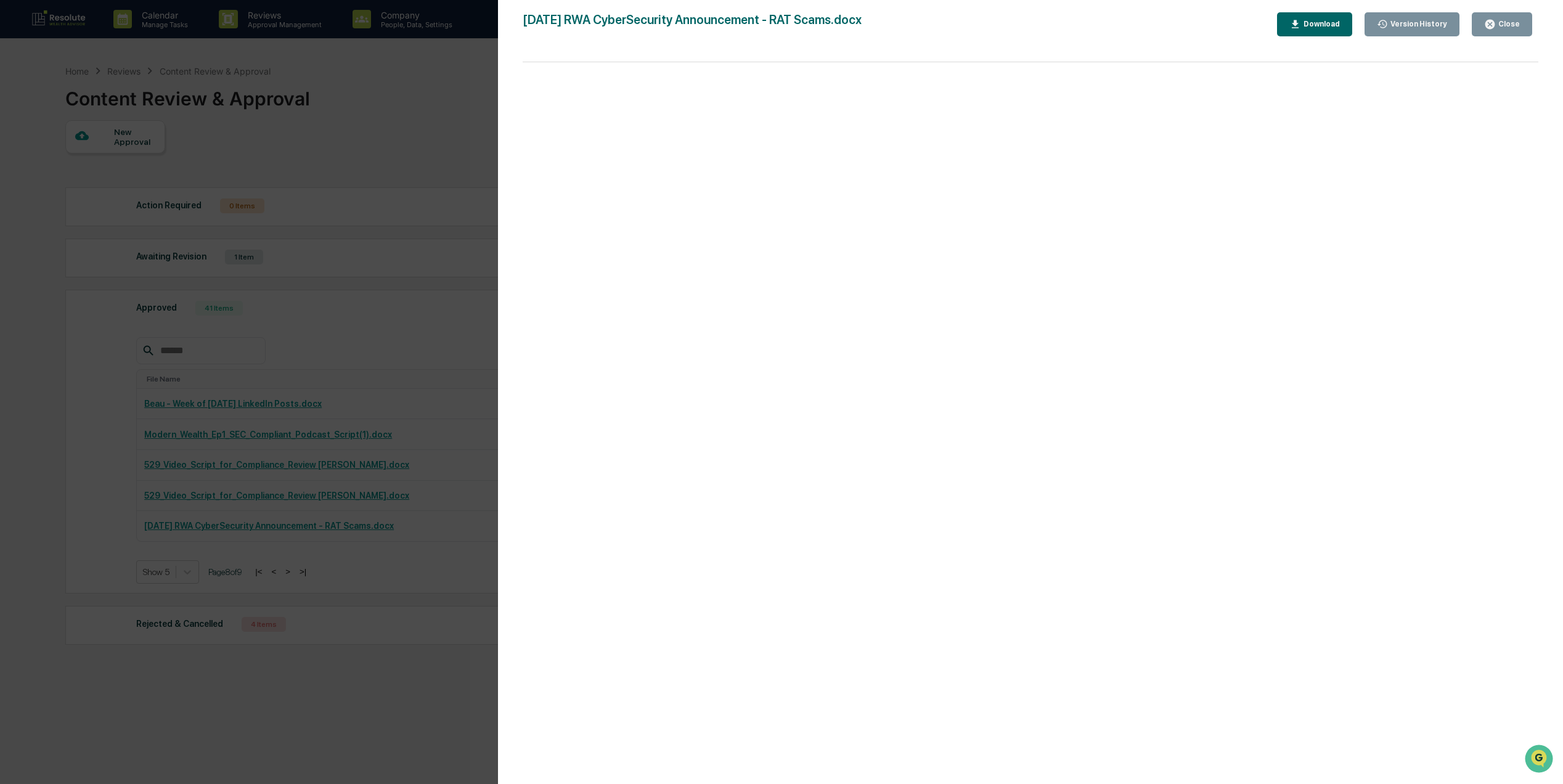
click at [1500, 21] on div "Close" at bounding box center [1508, 24] width 24 height 9
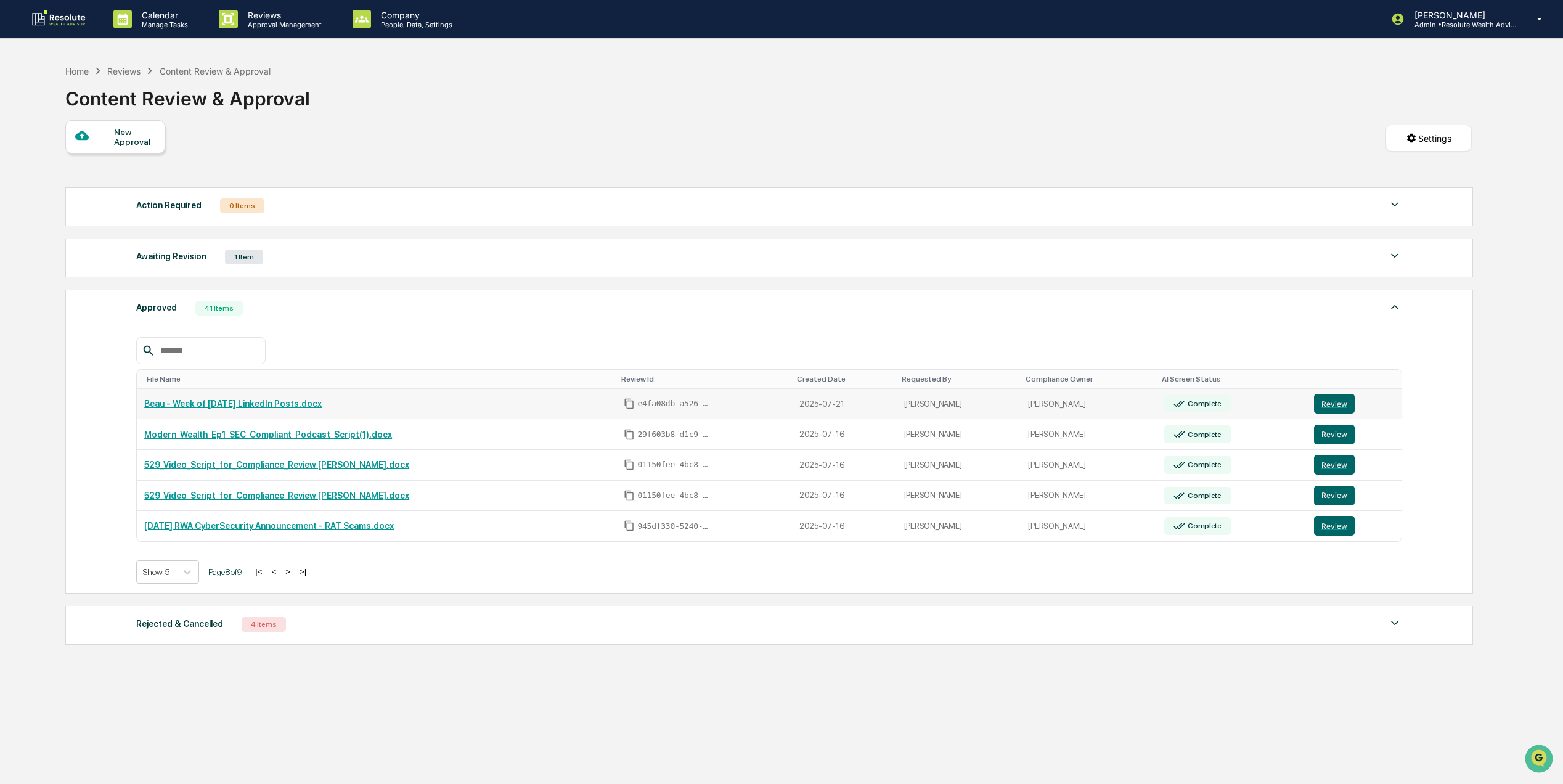
click at [288, 409] on link "Beau - Week of [DATE] LinkedIn Posts.docx" at bounding box center [233, 403] width 178 height 10
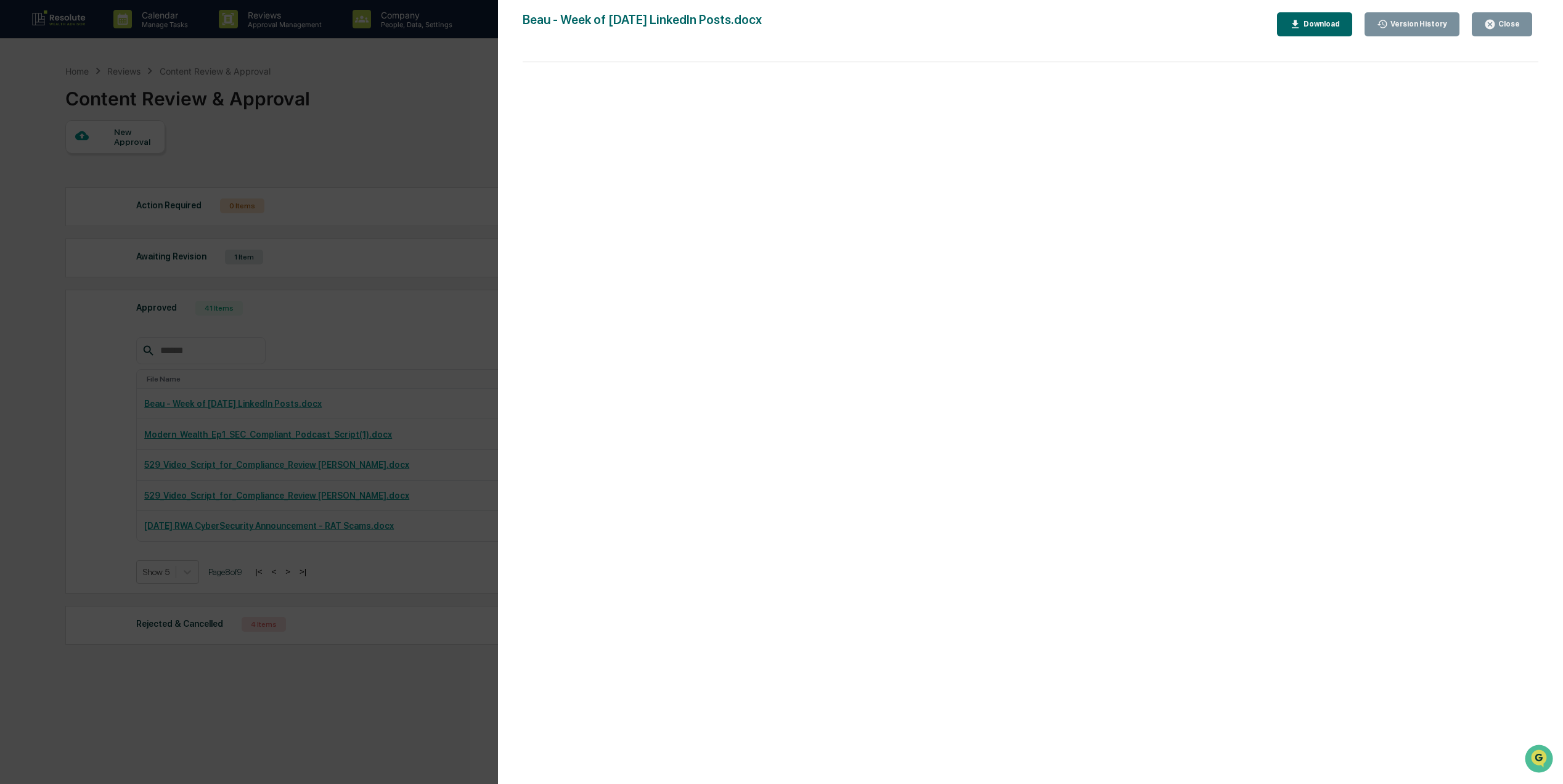
click at [1503, 22] on div "Close" at bounding box center [1508, 24] width 24 height 9
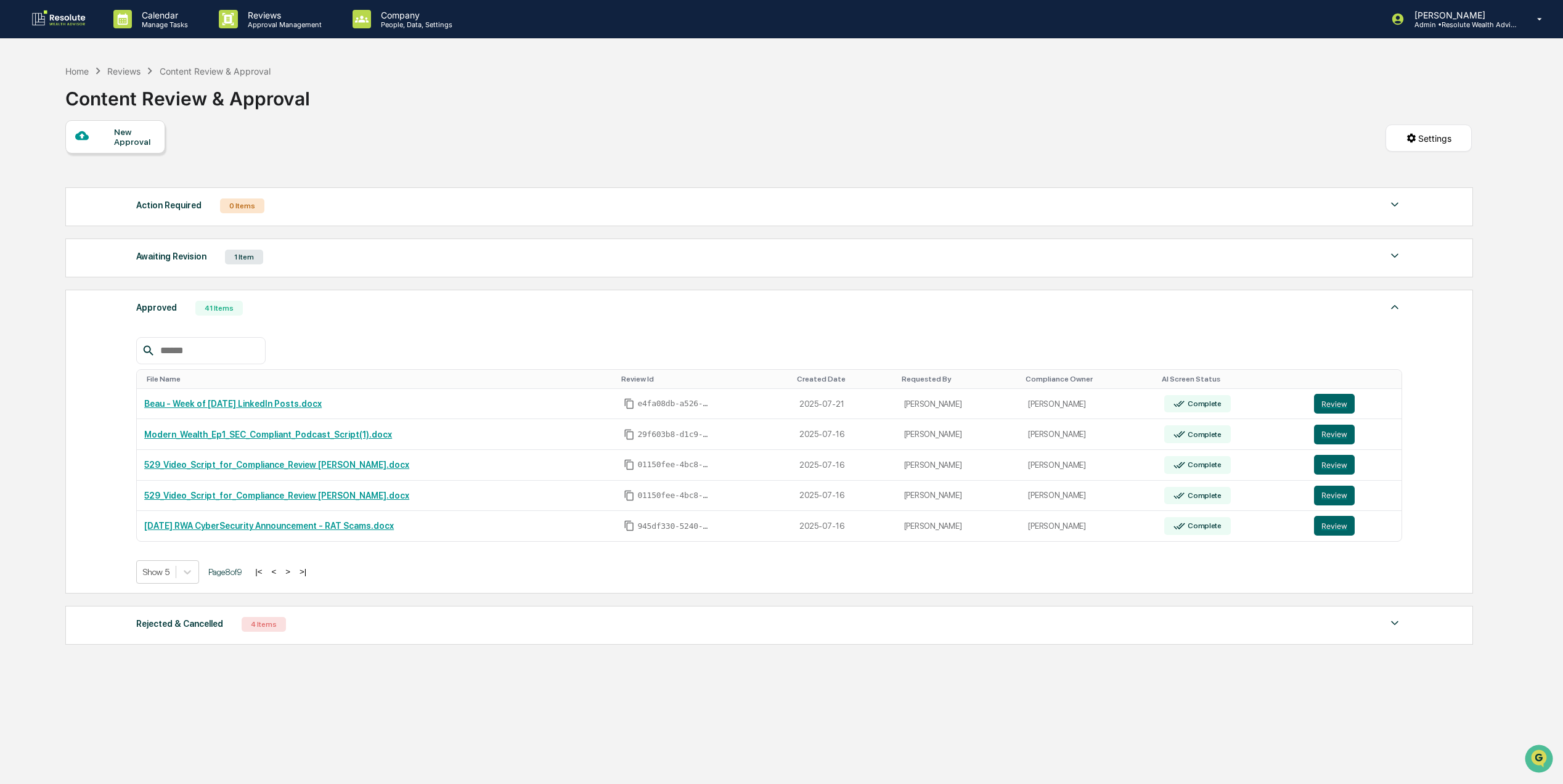
click at [279, 577] on button "<" at bounding box center [273, 571] width 12 height 10
click at [237, 531] on link "[PERSON_NAME] 529 Video link.docx" at bounding box center [219, 525] width 150 height 10
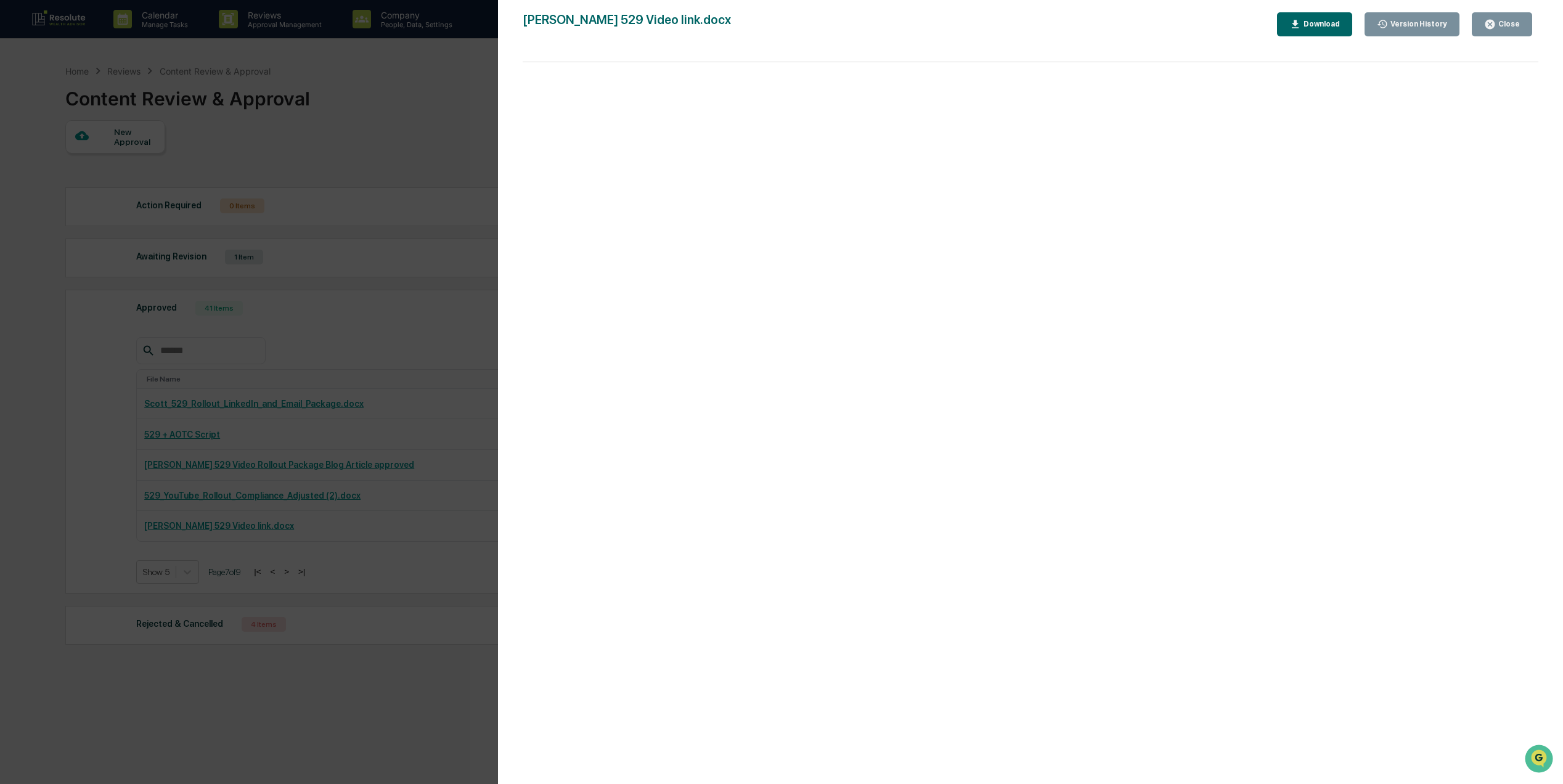
click at [1517, 17] on button "Close" at bounding box center [1502, 24] width 60 height 24
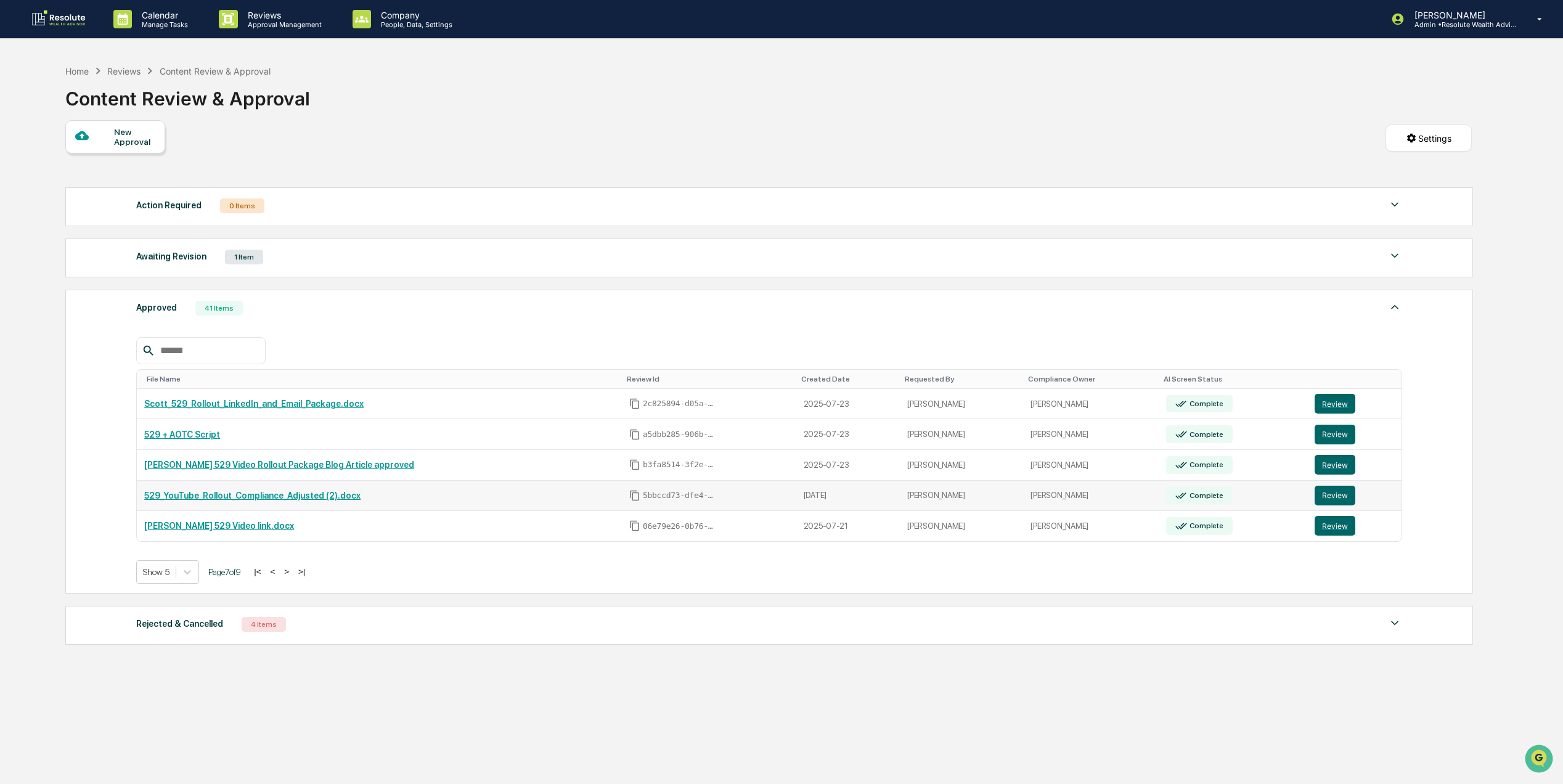
click at [320, 498] on link "529_YouTube_Rollout_Compliance_Adjusted (2).docx" at bounding box center [253, 495] width 216 height 10
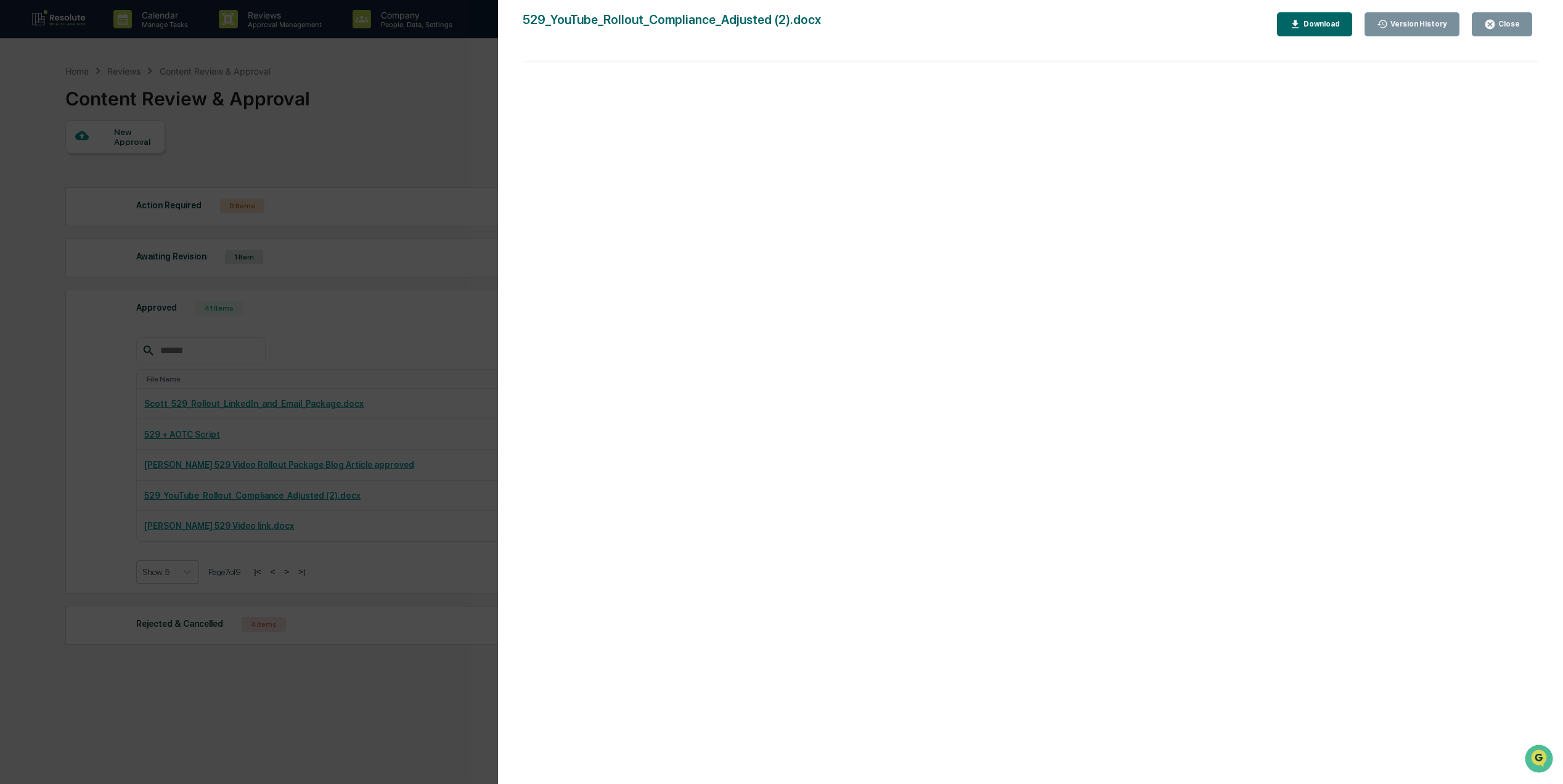
click at [1499, 25] on div "Close" at bounding box center [1508, 24] width 24 height 9
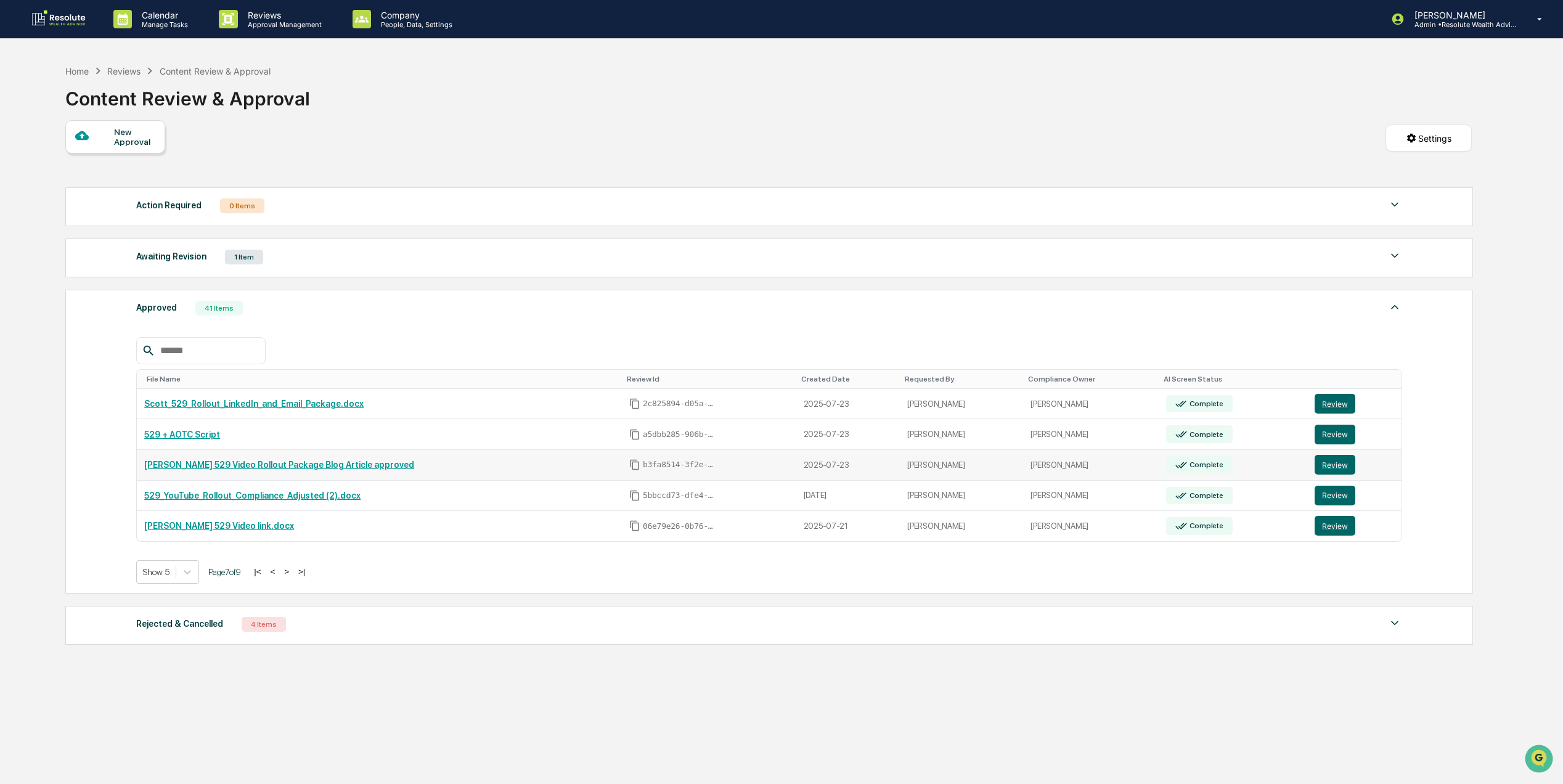
click at [318, 470] on link "[PERSON_NAME] 529 Video Rollout Package Blog Article approved" at bounding box center [279, 464] width 270 height 10
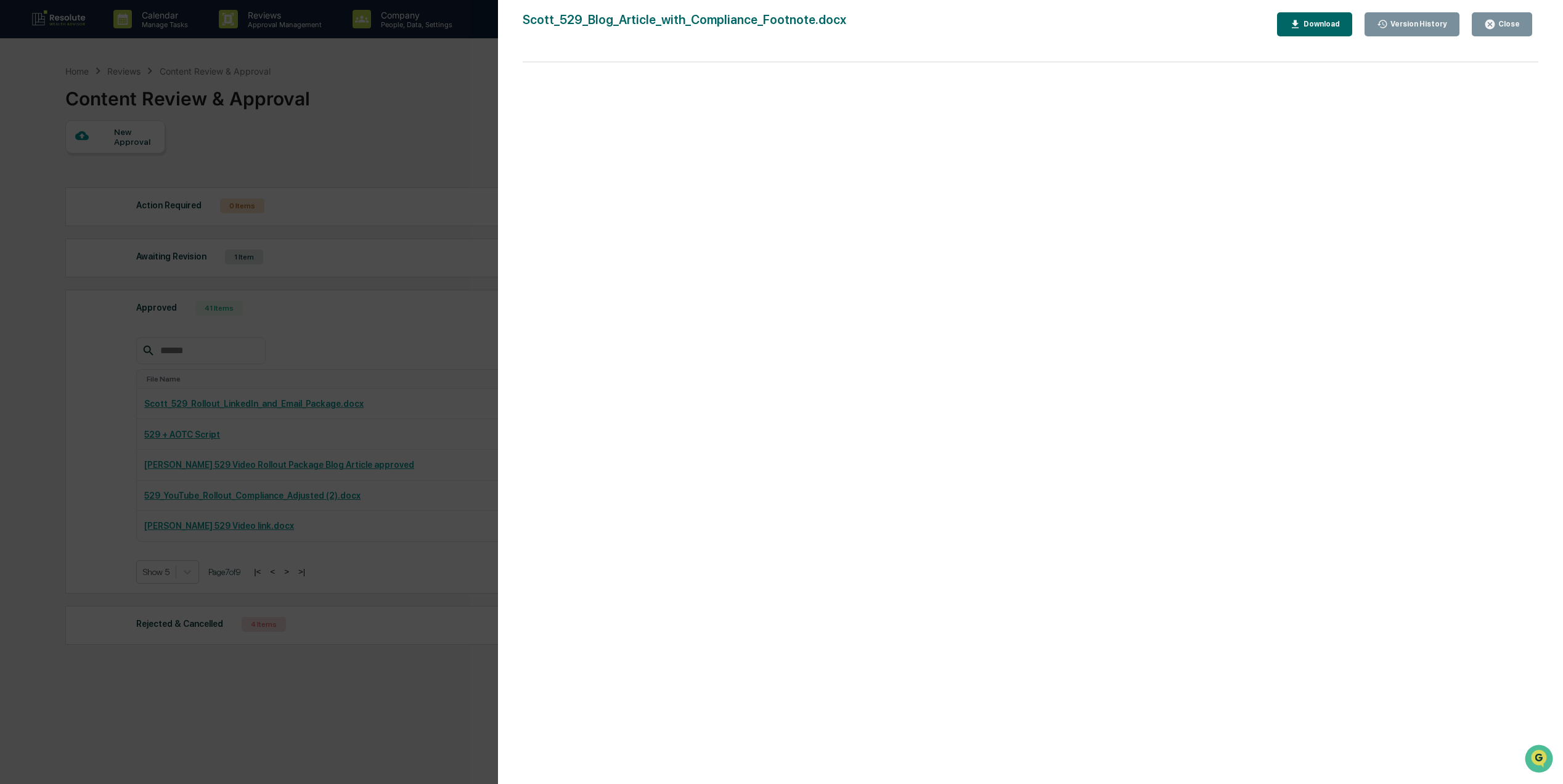
click at [1503, 29] on div "Close" at bounding box center [1502, 24] width 36 height 11
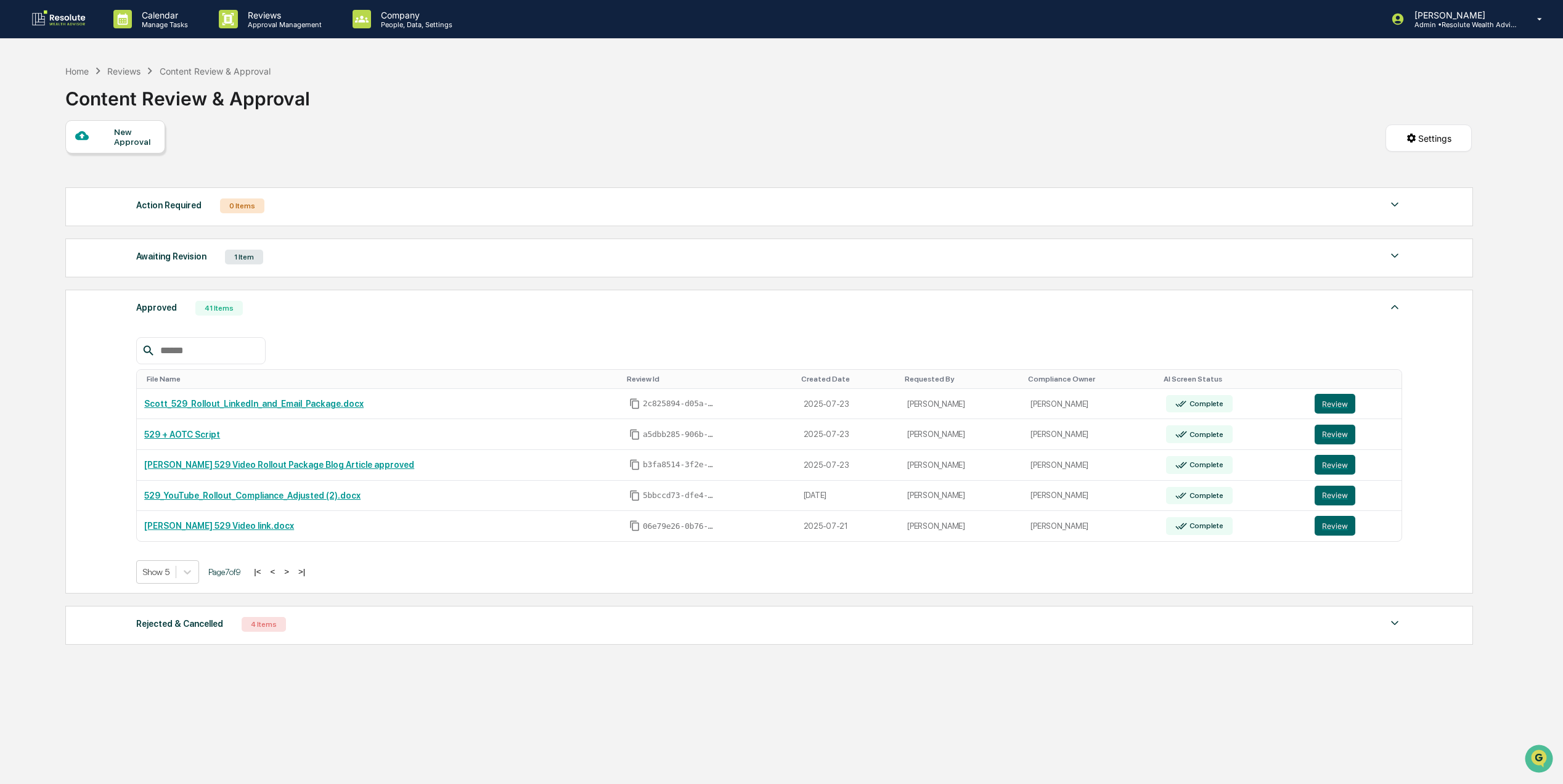
drag, startPoint x: 318, startPoint y: 580, endPoint x: 308, endPoint y: 580, distance: 10.0
click at [316, 580] on div "Show 5 Page 7 of 9 |< < > >|" at bounding box center [769, 571] width 1266 height 24
click at [301, 577] on div "|< < > >|" at bounding box center [279, 571] width 59 height 10
click at [306, 577] on button ">|" at bounding box center [302, 571] width 14 height 10
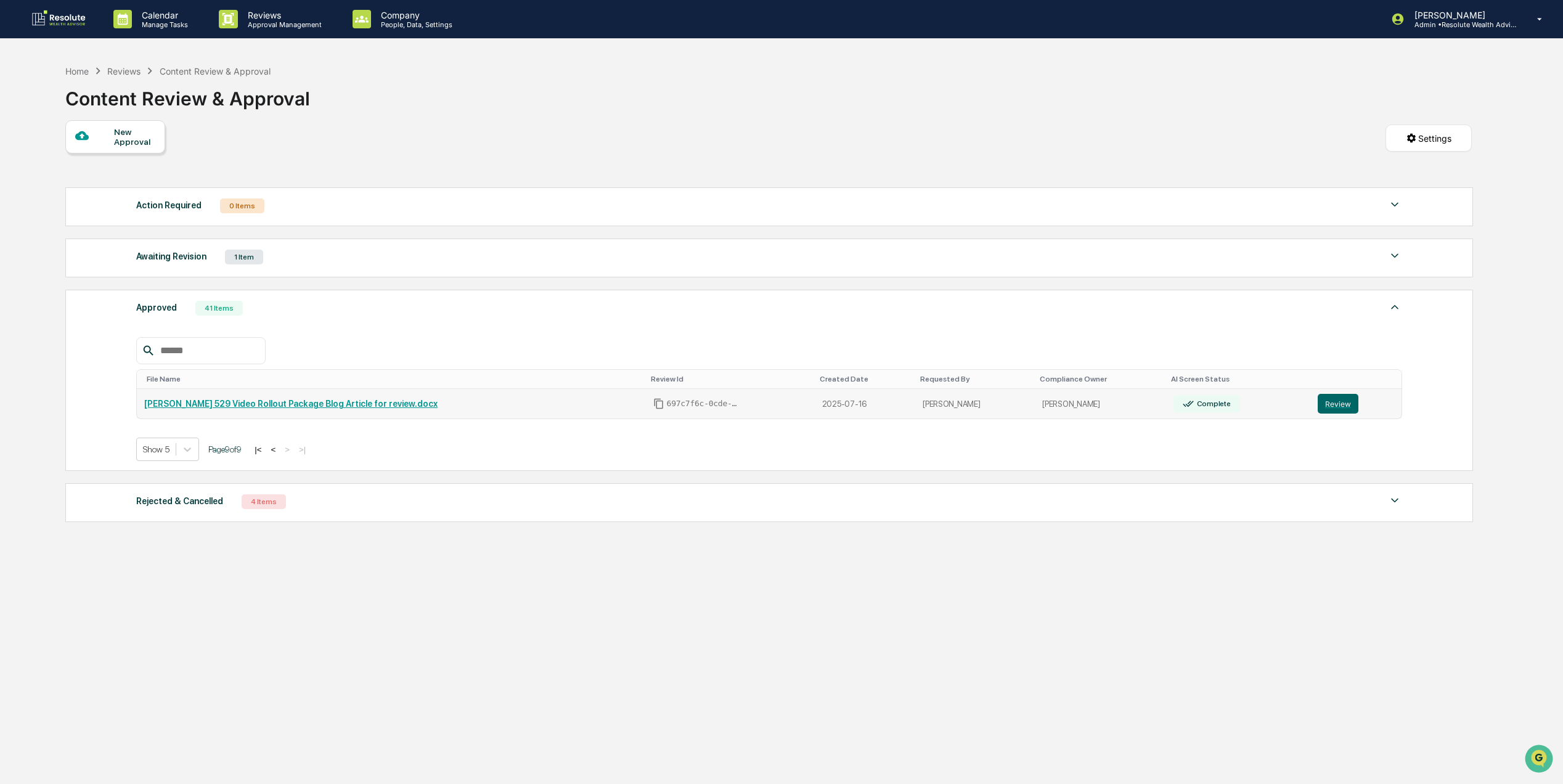
click at [276, 409] on link "[PERSON_NAME] 529 Video Rollout Package Blog Article for review.docx" at bounding box center [291, 403] width 294 height 10
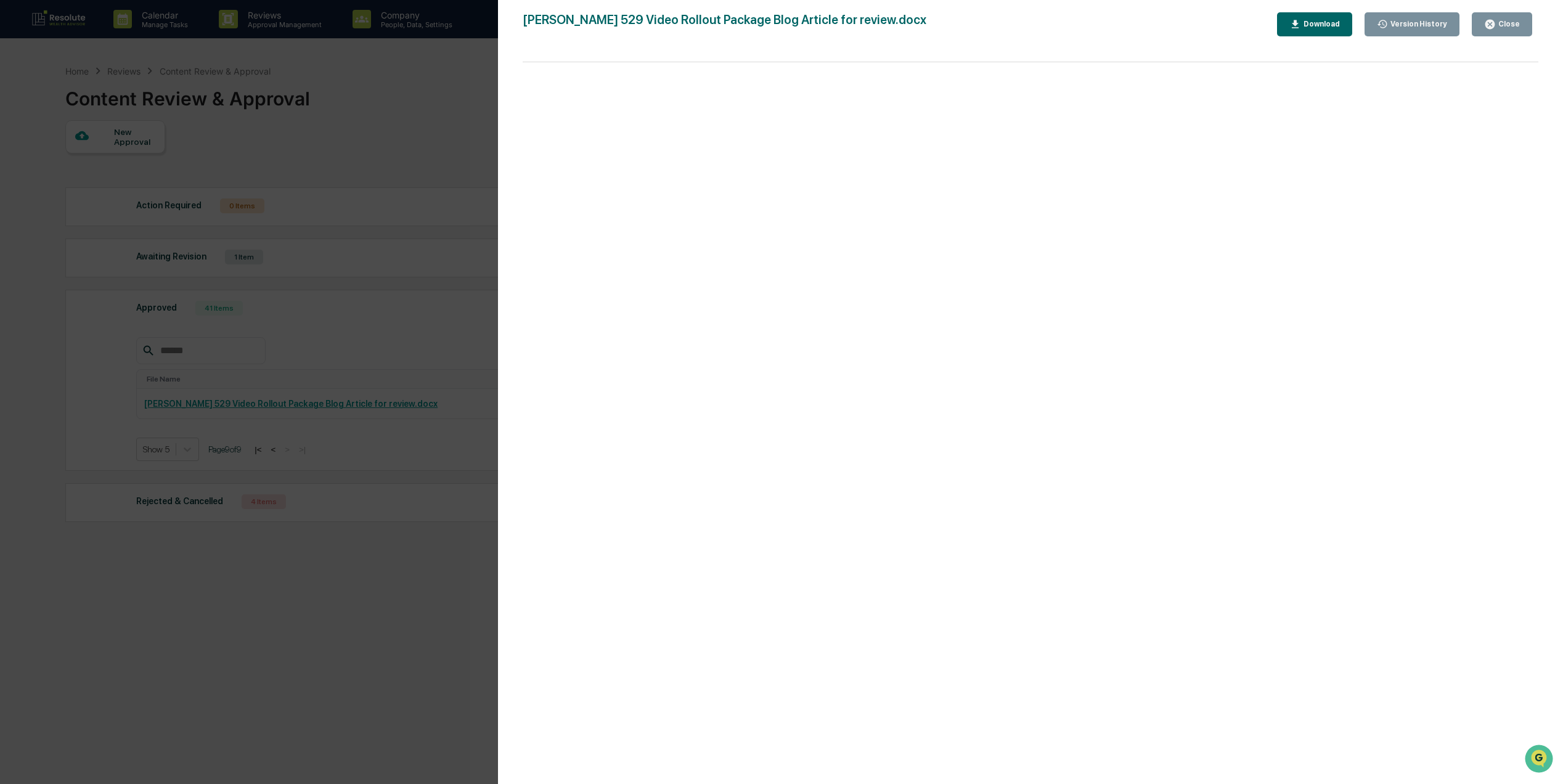
click at [1494, 24] on icon "button" at bounding box center [1490, 24] width 10 height 10
